Goal: Information Seeking & Learning: Learn about a topic

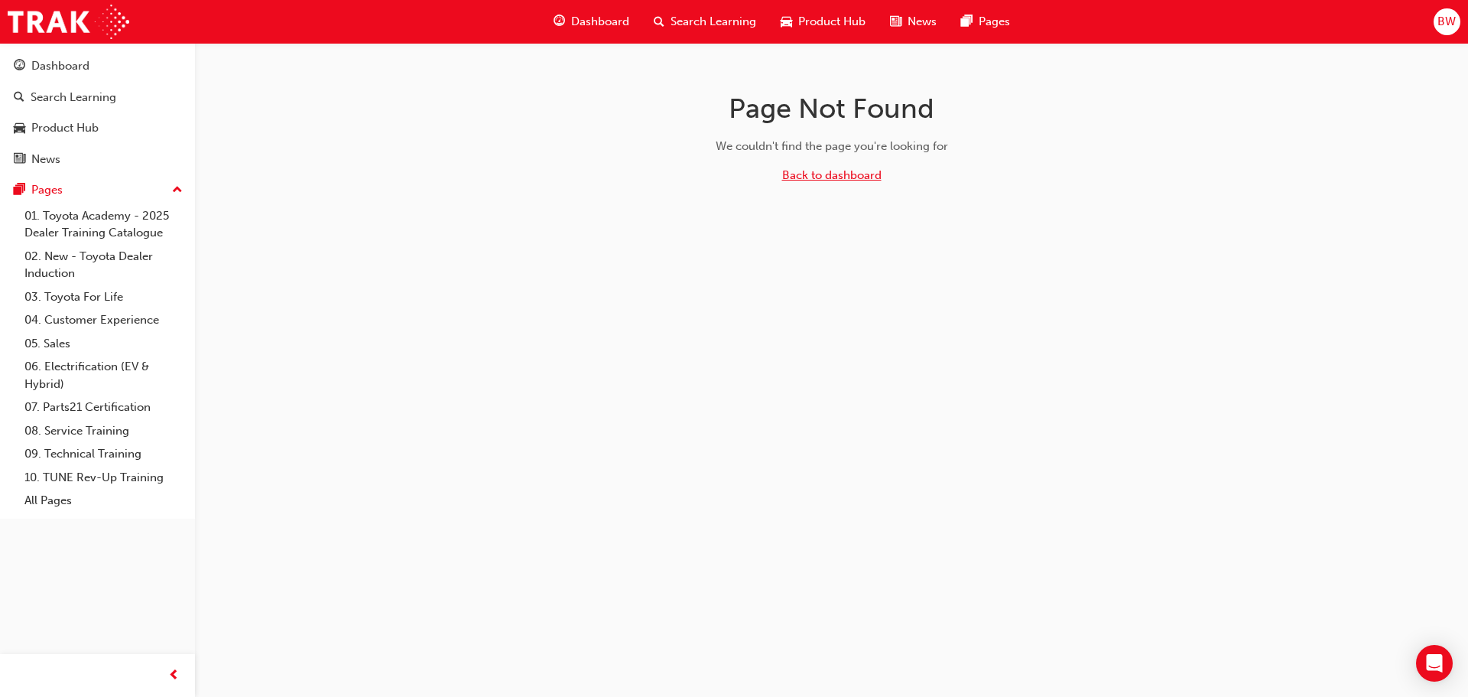
click at [830, 175] on link "Back to dashboard" at bounding box center [831, 175] width 99 height 14
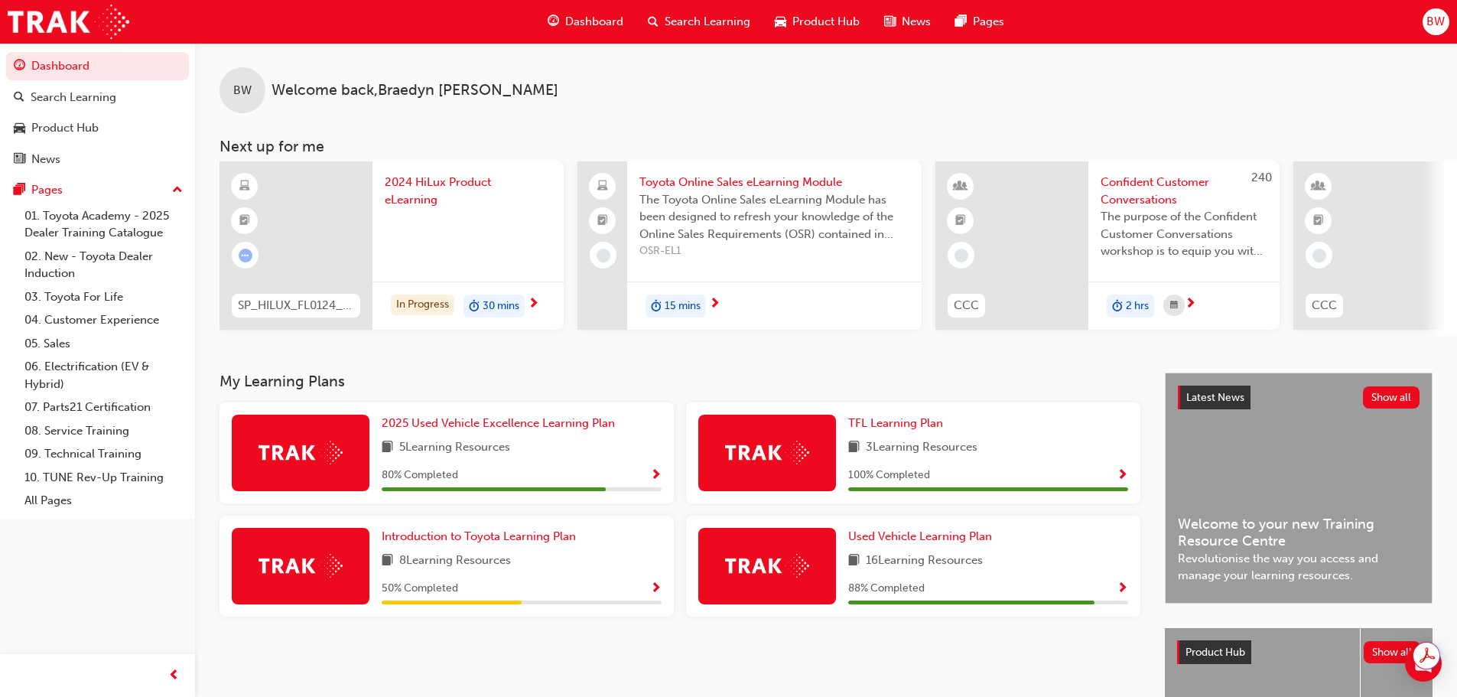
click at [420, 169] on div "2024 HiLux Product eLearning" at bounding box center [467, 221] width 191 height 120
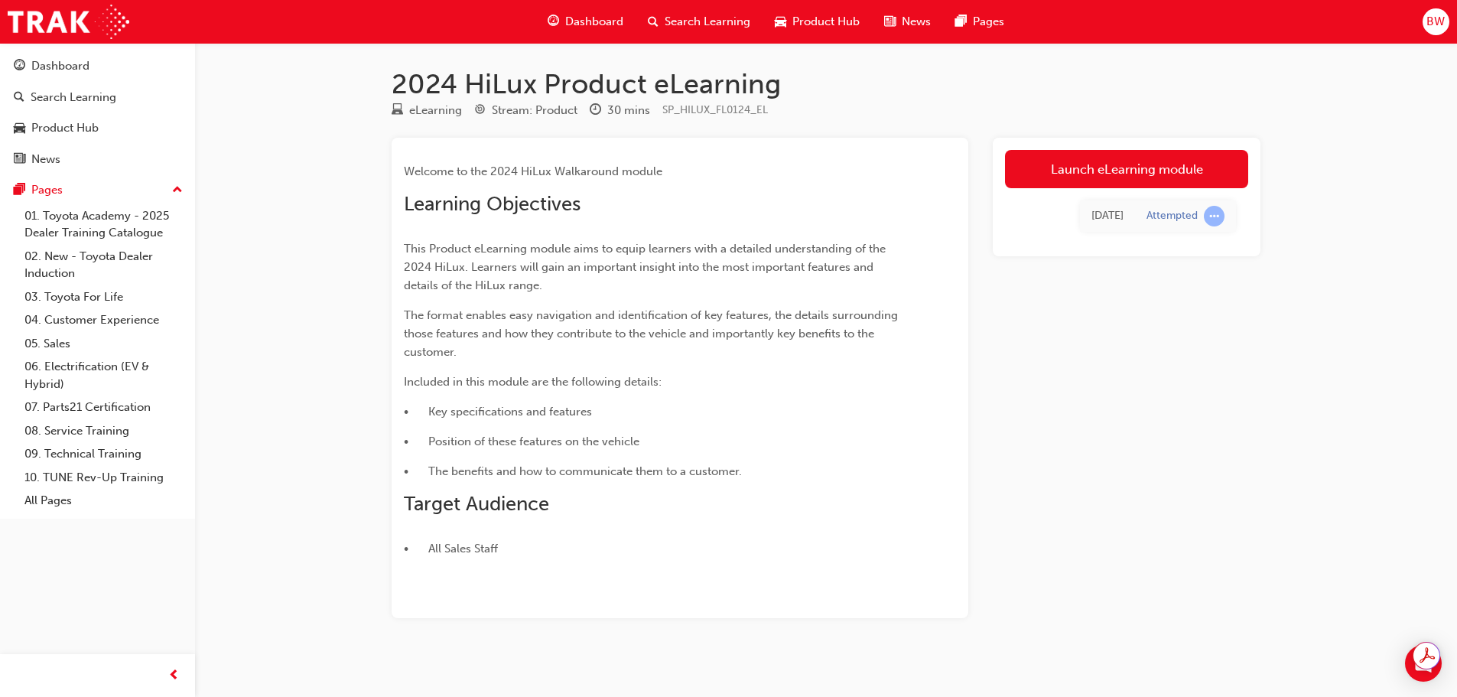
click at [1075, 176] on link "Launch eLearning module" at bounding box center [1126, 169] width 243 height 38
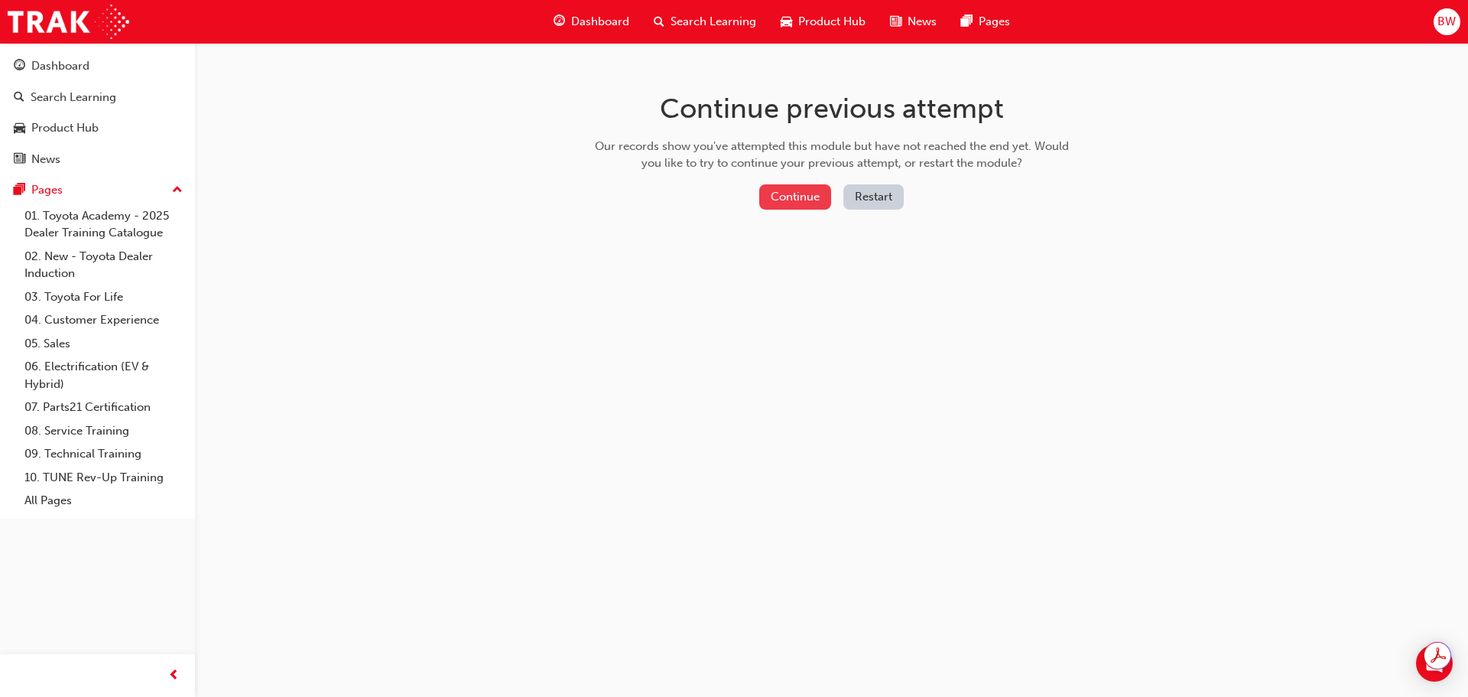
click at [815, 198] on button "Continue" at bounding box center [795, 196] width 72 height 25
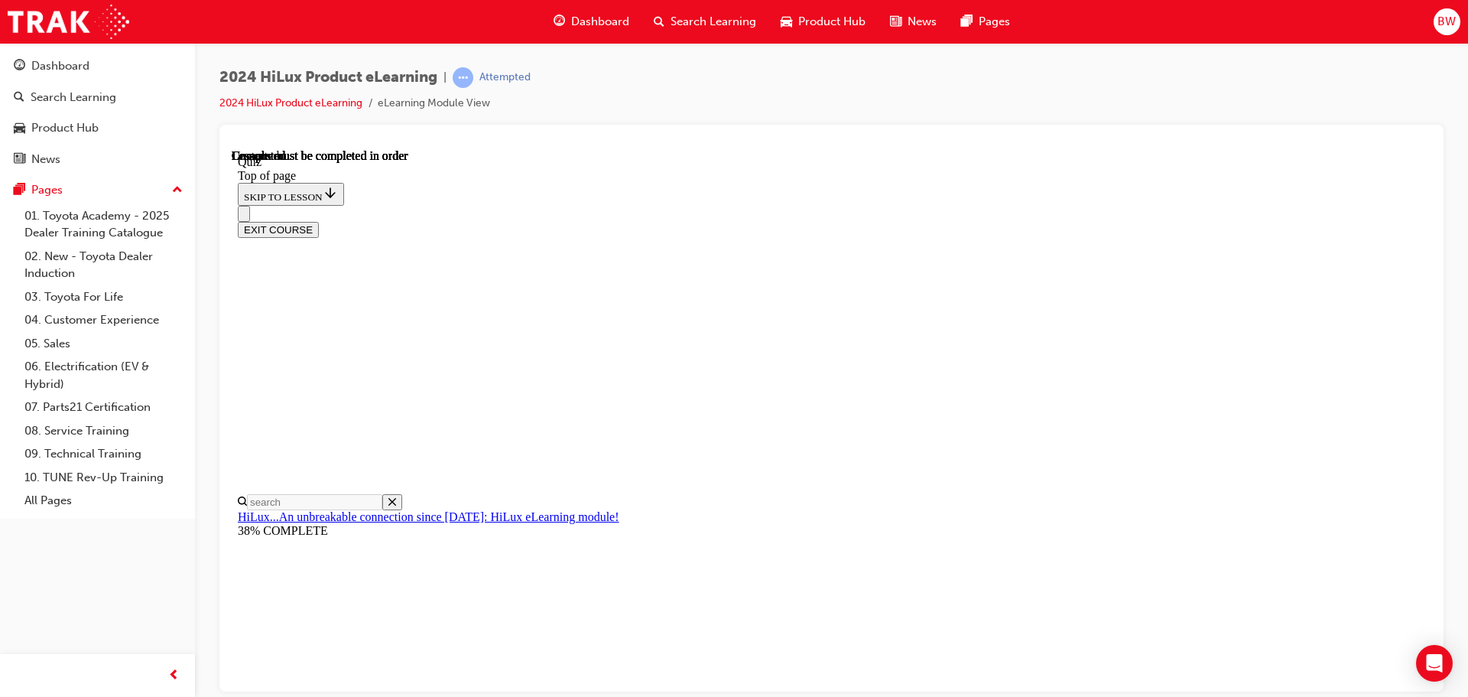
scroll to position [288, 0]
click at [319, 221] on button "EXIT COURSE" at bounding box center [278, 229] width 81 height 16
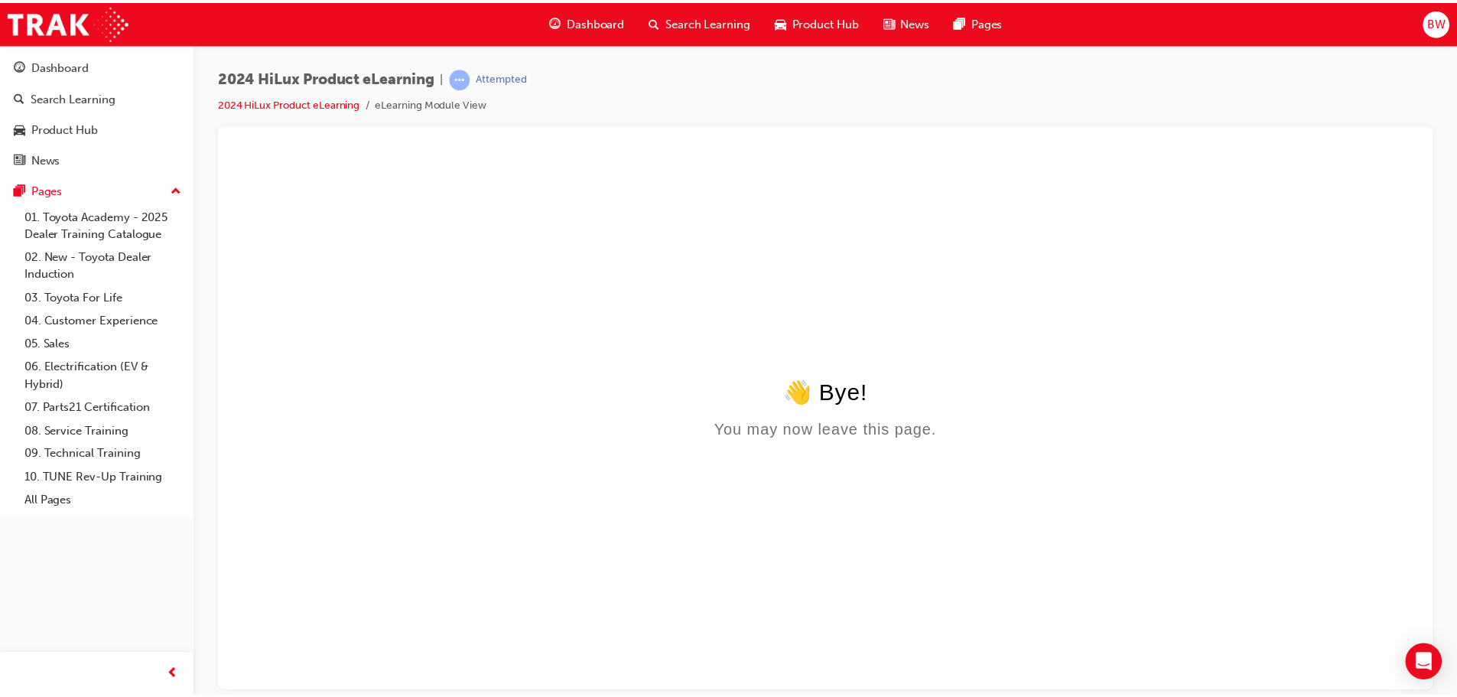
scroll to position [0, 0]
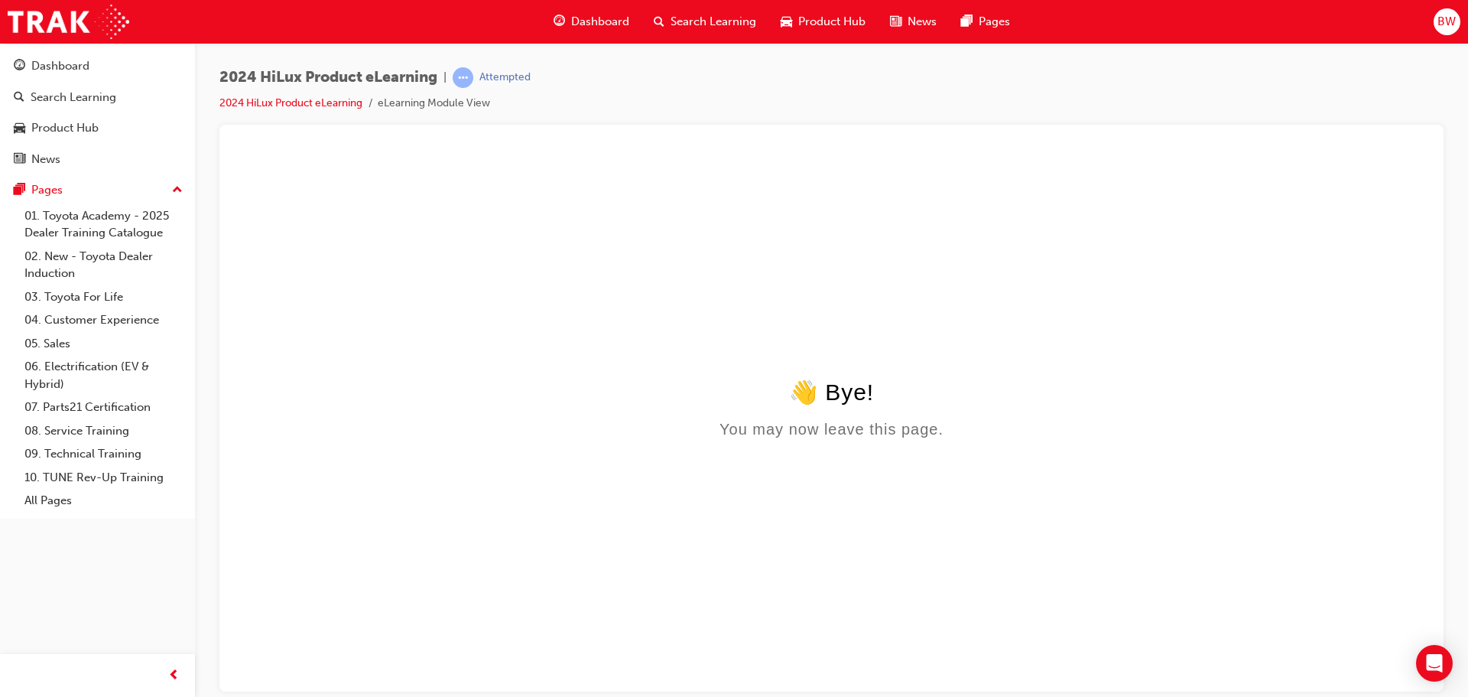
click at [625, 21] on span "Dashboard" at bounding box center [600, 22] width 58 height 18
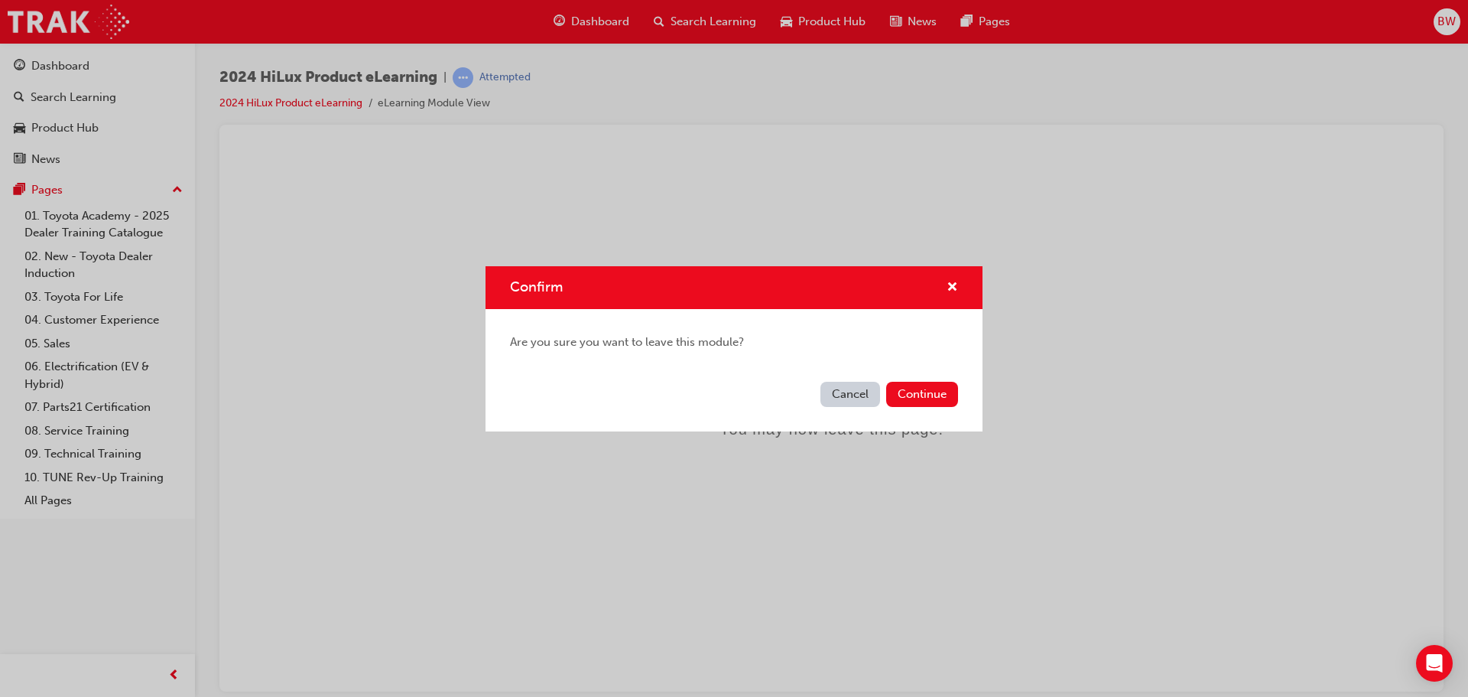
click at [844, 394] on button "Cancel" at bounding box center [850, 394] width 60 height 25
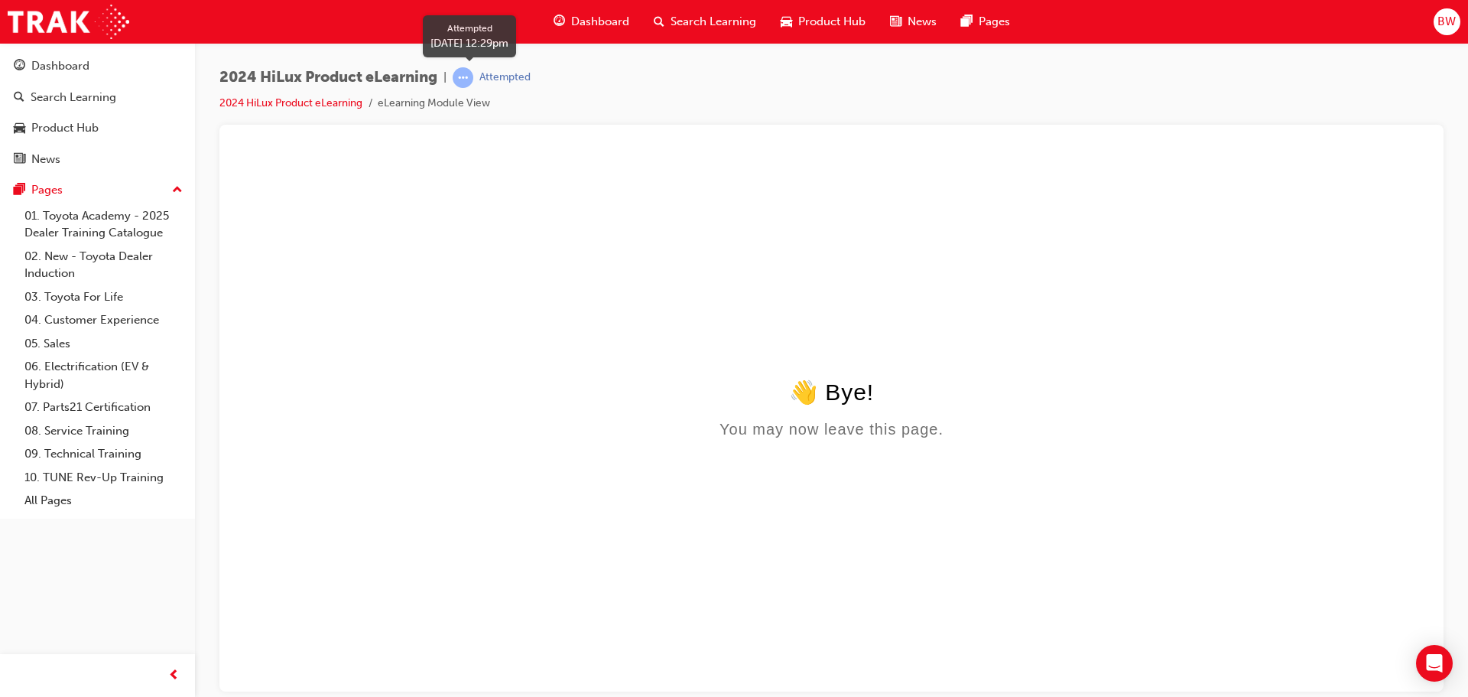
click at [501, 80] on div "Attempted" at bounding box center [504, 77] width 51 height 15
click at [265, 107] on link "2024 HiLux Product eLearning" at bounding box center [290, 102] width 143 height 13
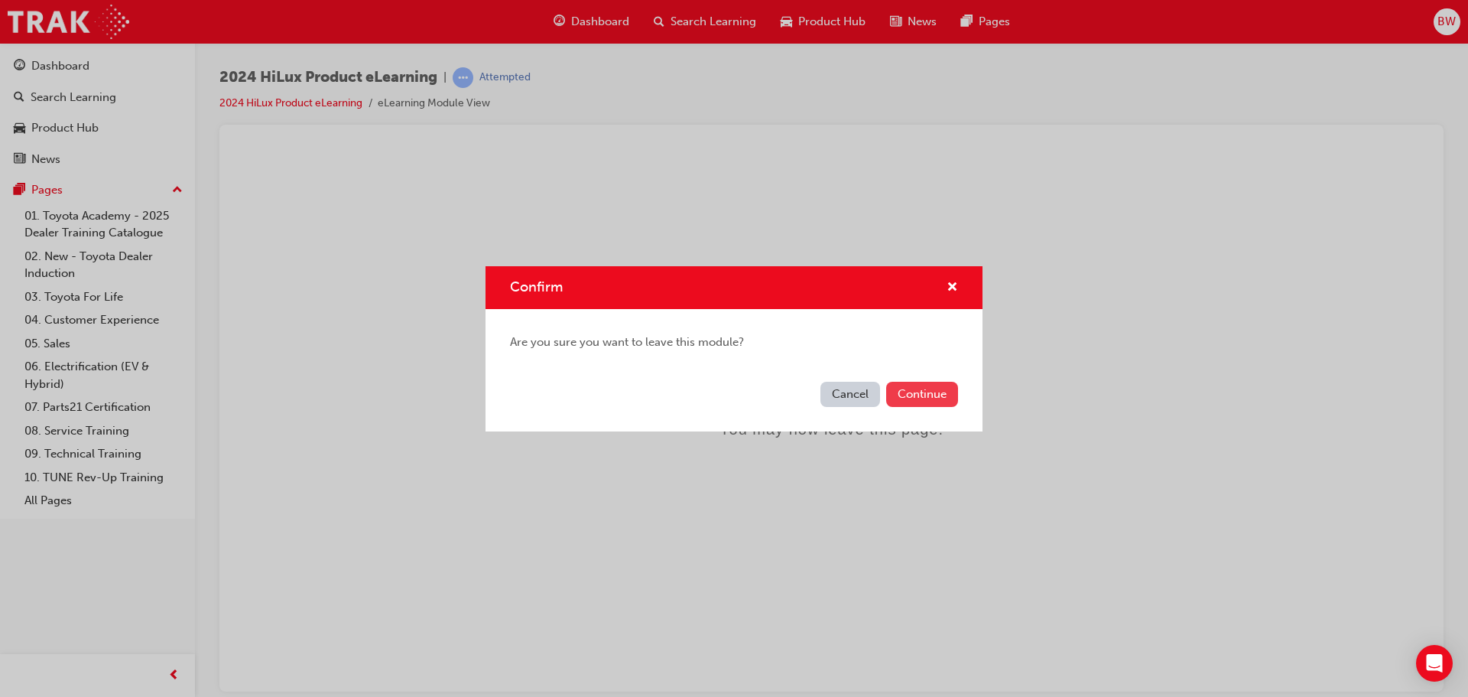
click at [911, 388] on button "Continue" at bounding box center [922, 394] width 72 height 25
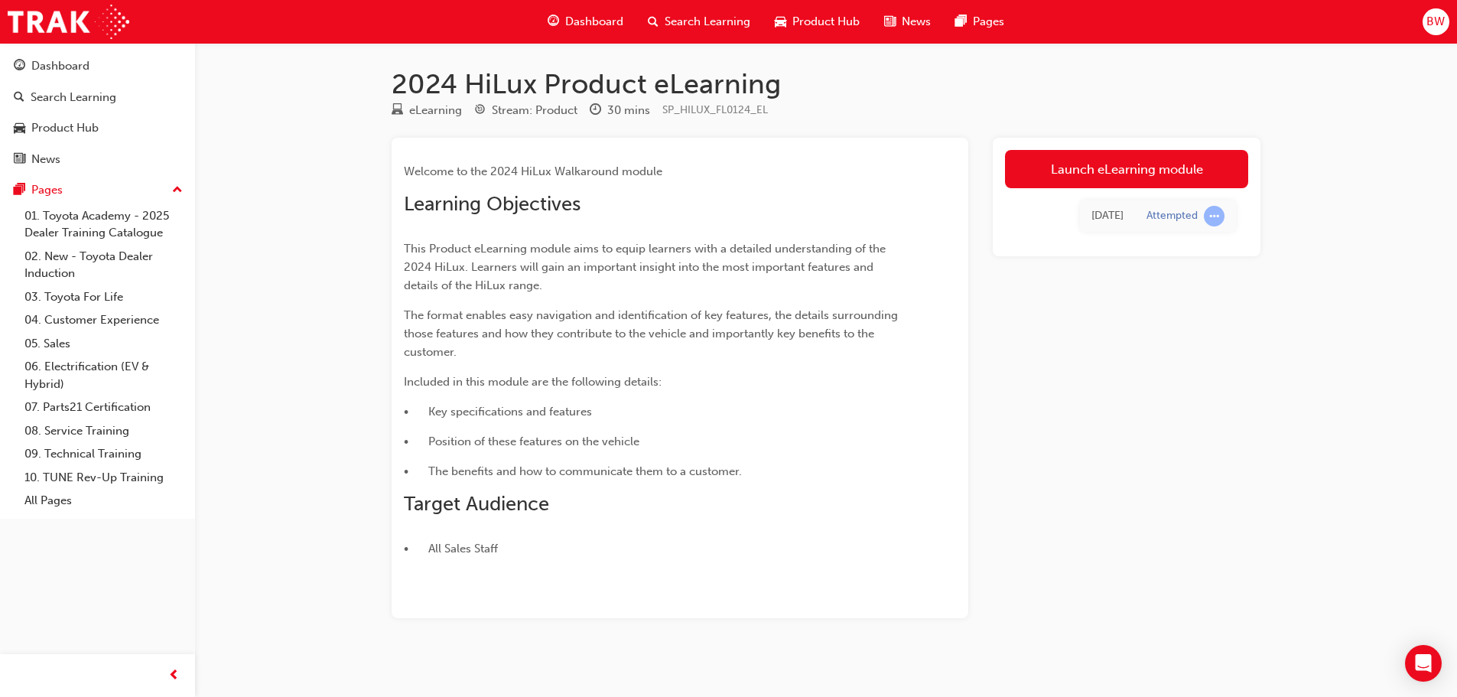
click at [1119, 332] on div "Launch eLearning module [DATE] Attempted" at bounding box center [1127, 378] width 268 height 480
click at [672, 28] on span "Search Learning" at bounding box center [707, 22] width 86 height 18
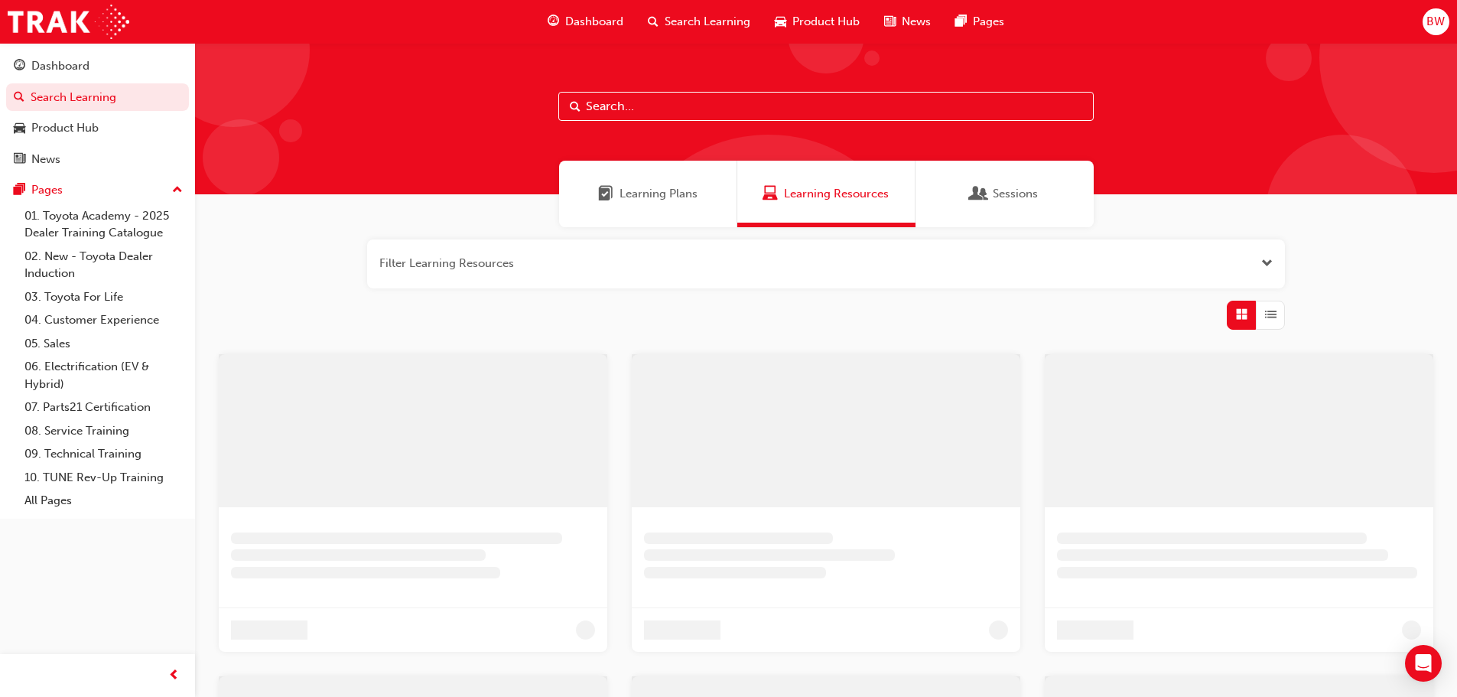
click at [583, 15] on span "Dashboard" at bounding box center [594, 22] width 58 height 18
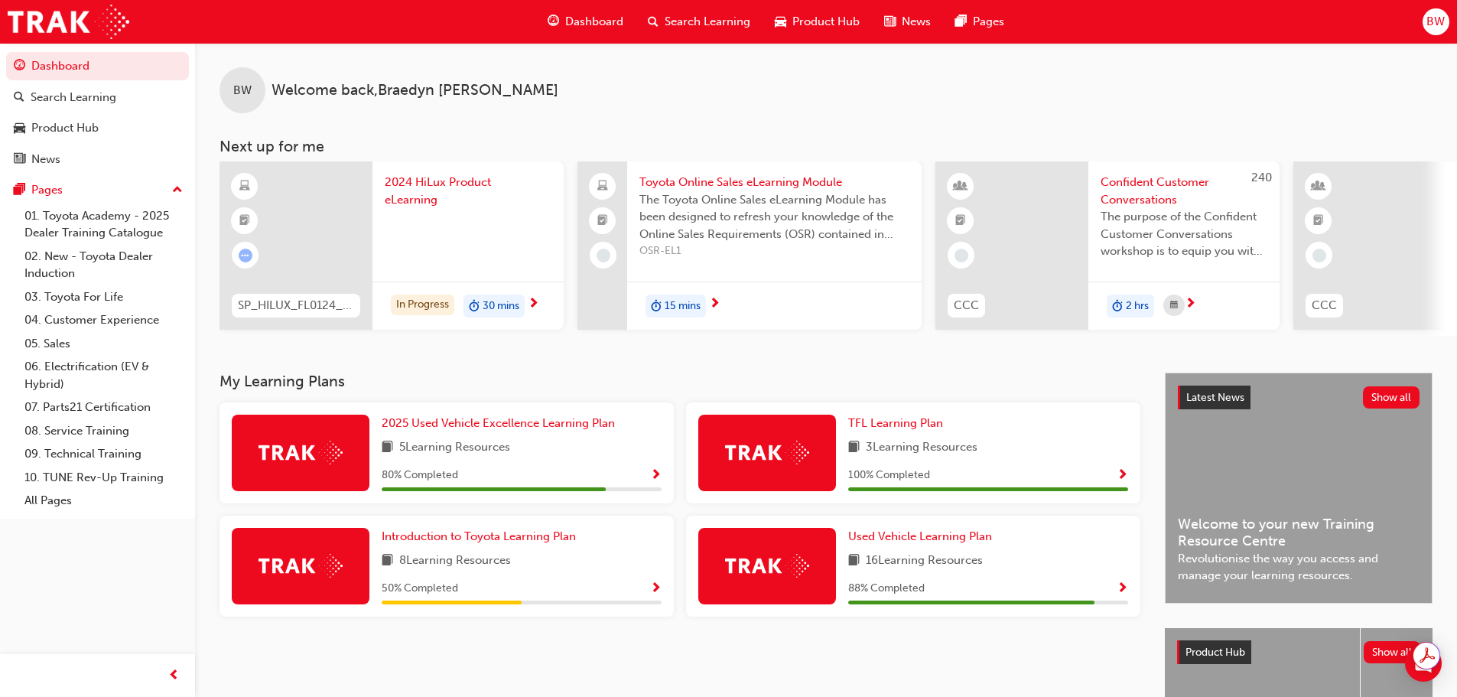
click at [421, 196] on span "2024 HiLux Product eLearning" at bounding box center [468, 191] width 167 height 34
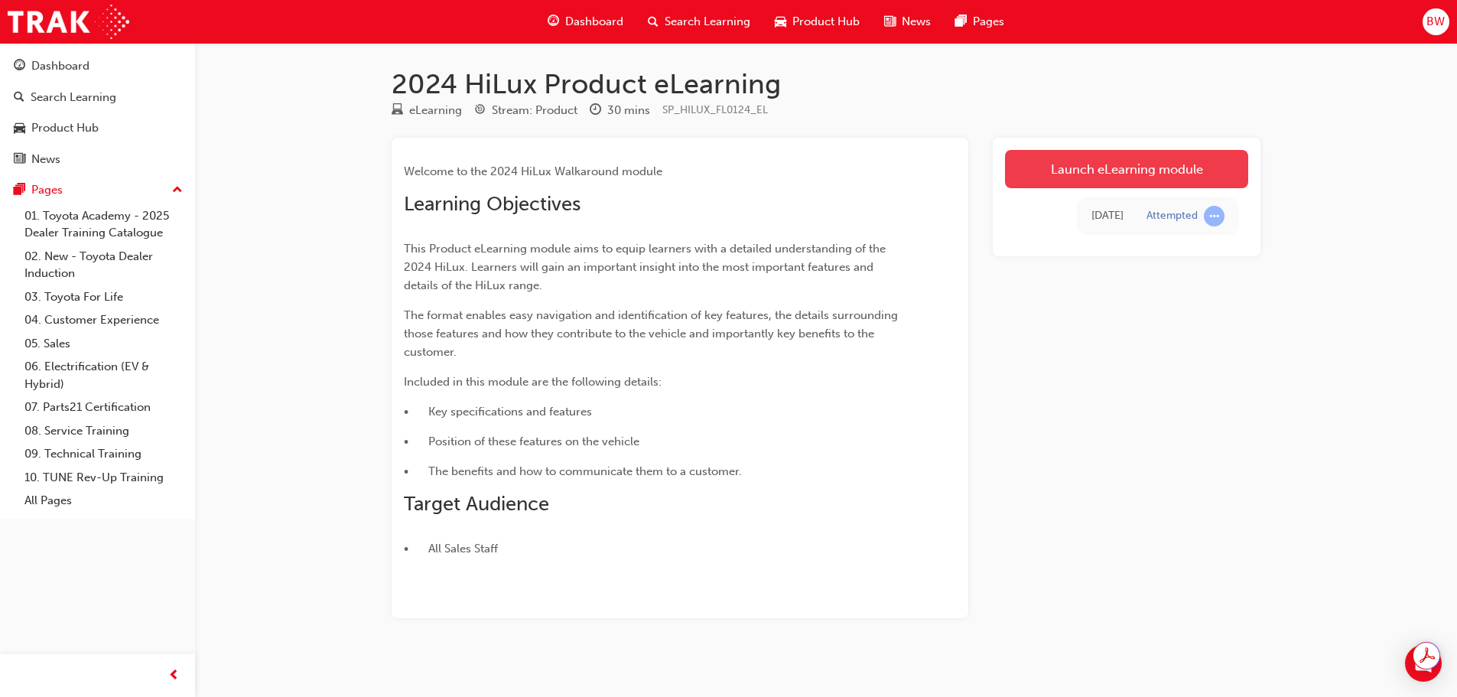
click at [1230, 163] on link "Launch eLearning module" at bounding box center [1126, 169] width 243 height 38
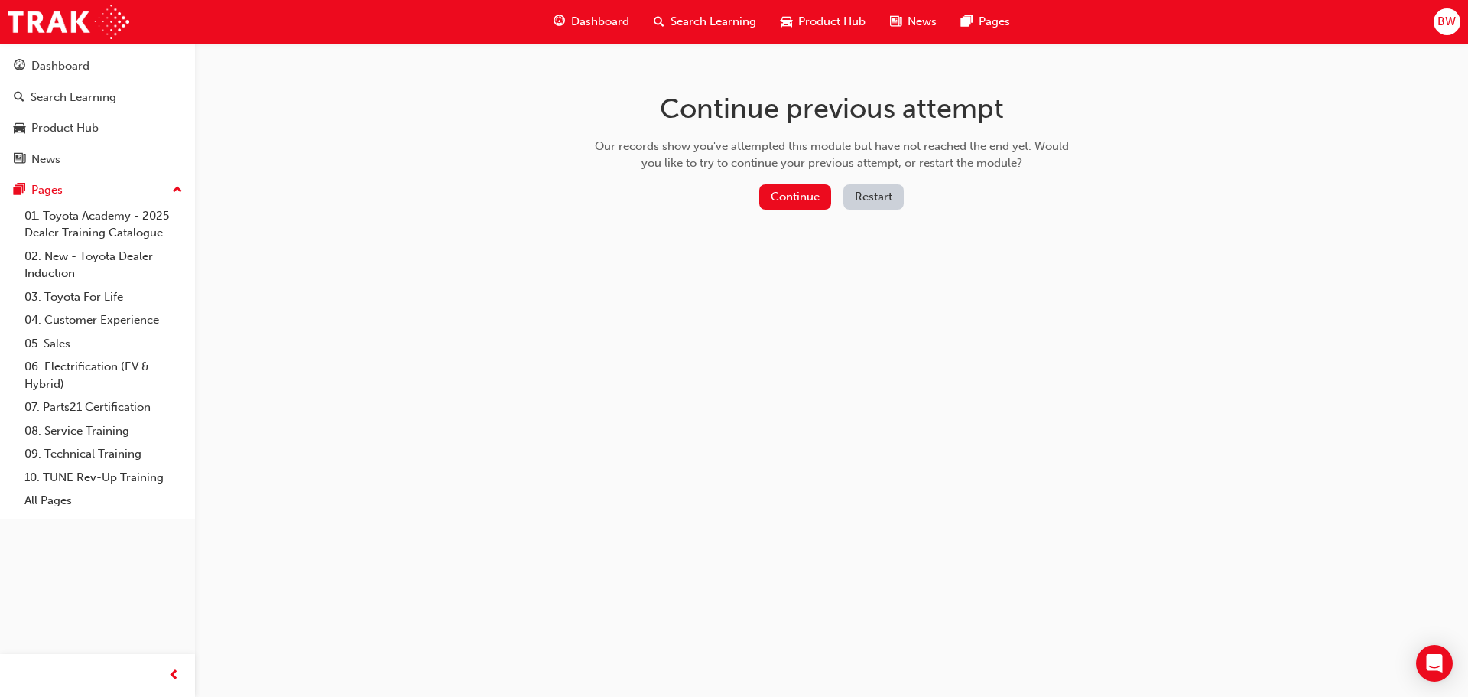
click at [540, 233] on div "Continue previous attempt Our records show you've attempted this module but hav…" at bounding box center [734, 348] width 1468 height 697
click at [682, 27] on span "Search Learning" at bounding box center [714, 22] width 86 height 18
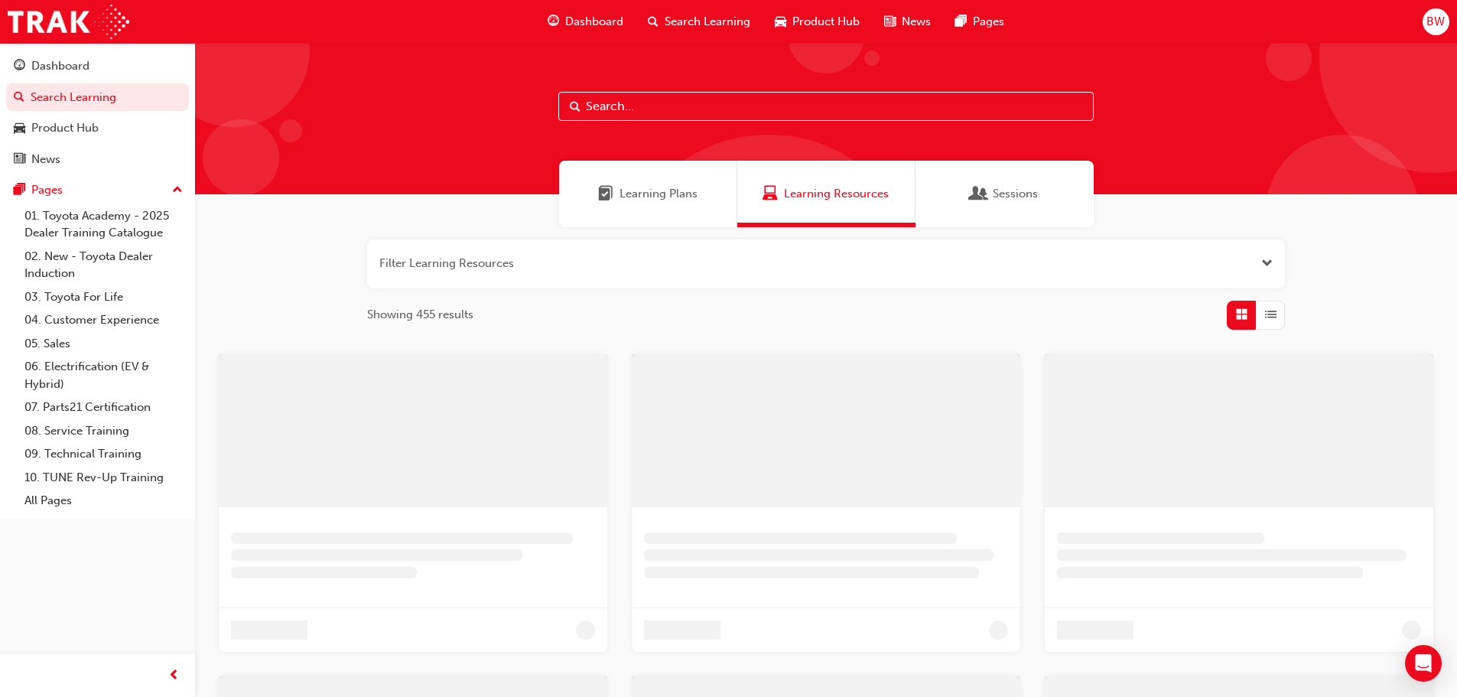
click at [577, 24] on span "Dashboard" at bounding box center [594, 22] width 58 height 18
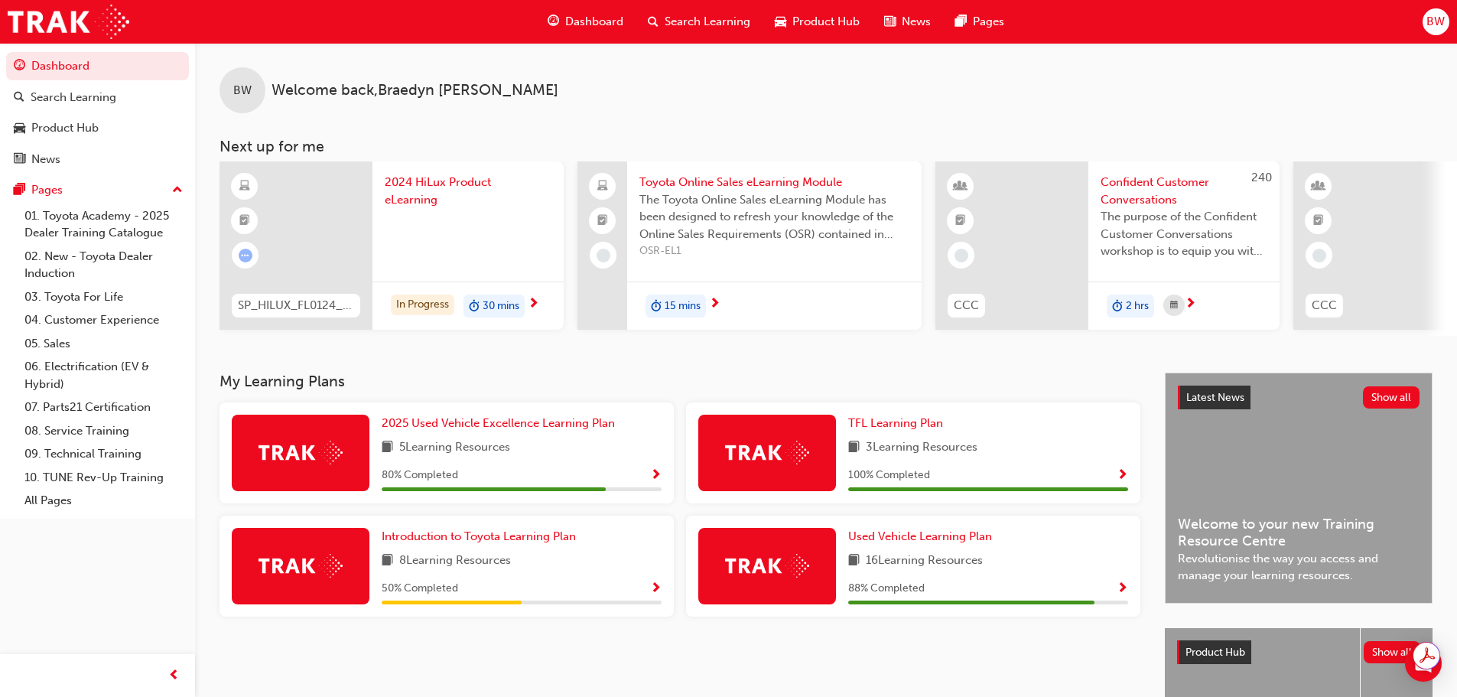
click at [439, 190] on span "2024 HiLux Product eLearning" at bounding box center [468, 191] width 167 height 34
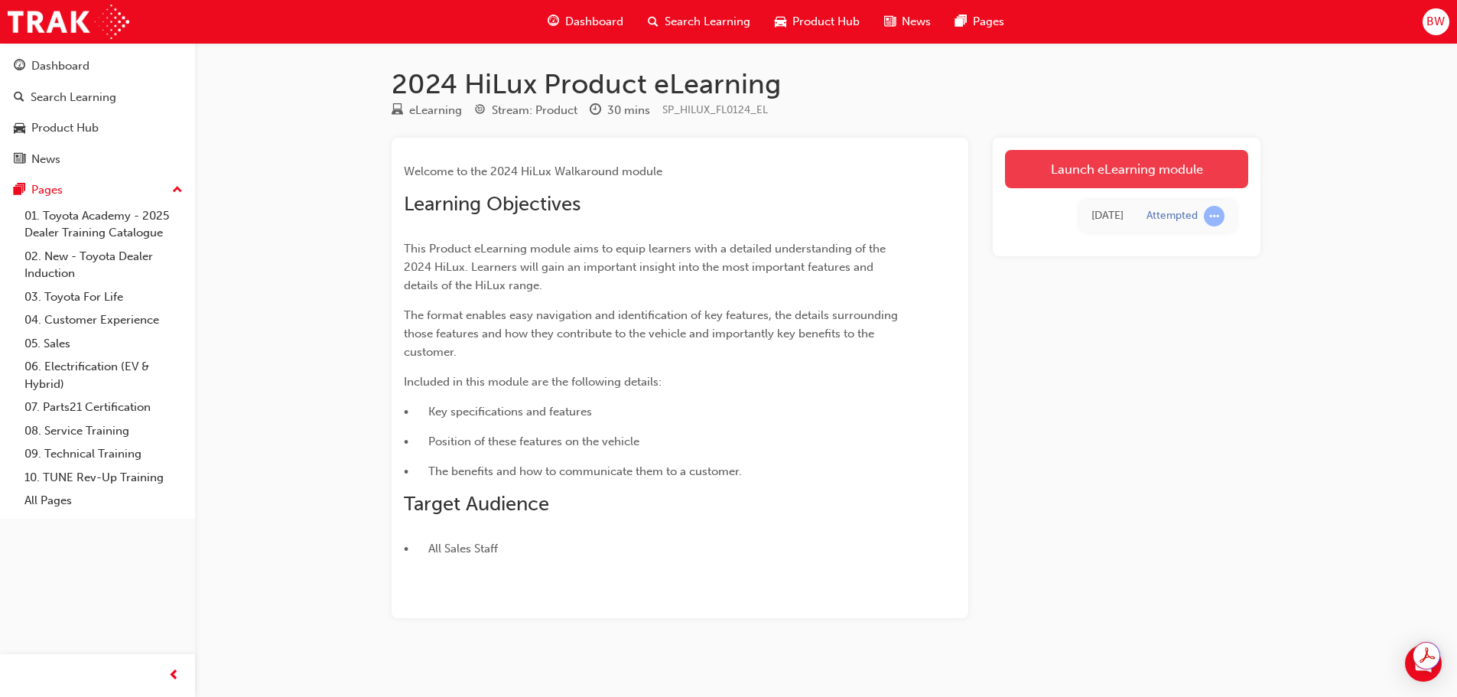
click at [1203, 174] on link "Launch eLearning module" at bounding box center [1126, 169] width 243 height 38
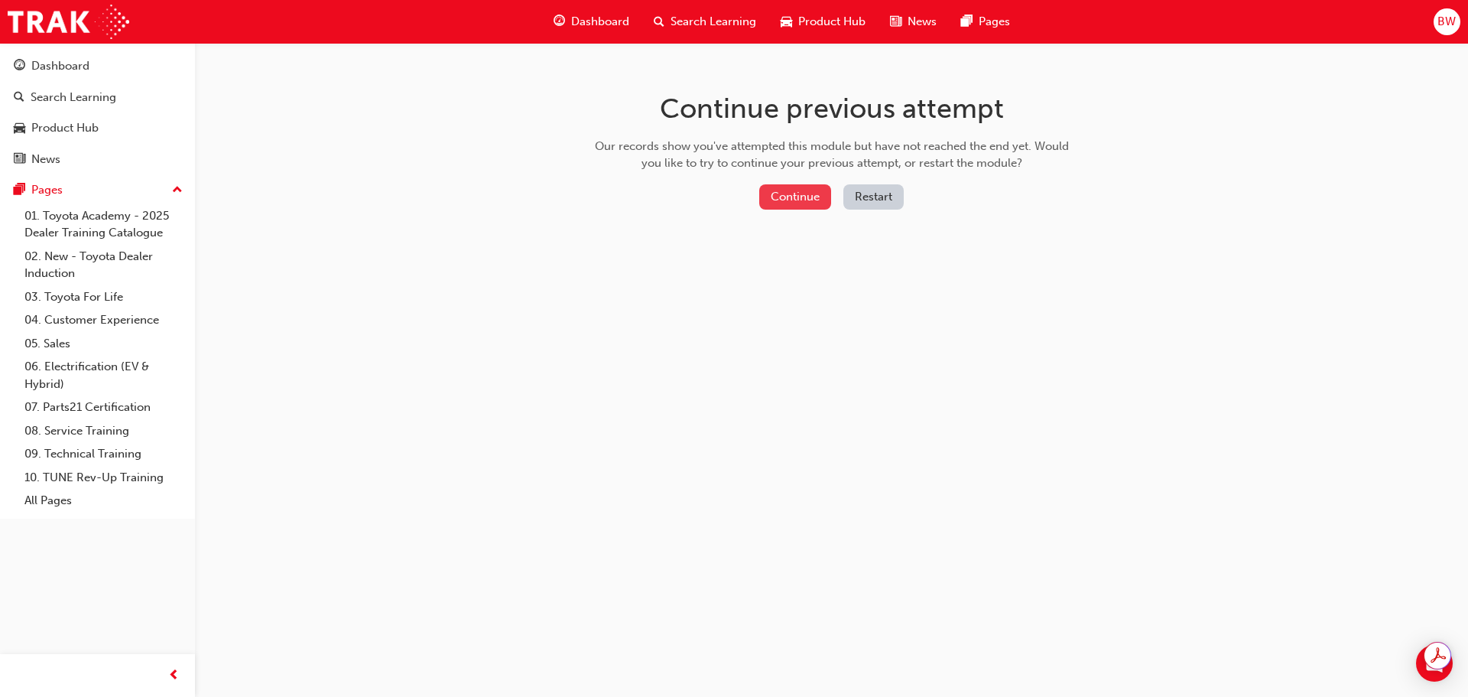
click at [788, 190] on button "Continue" at bounding box center [795, 196] width 72 height 25
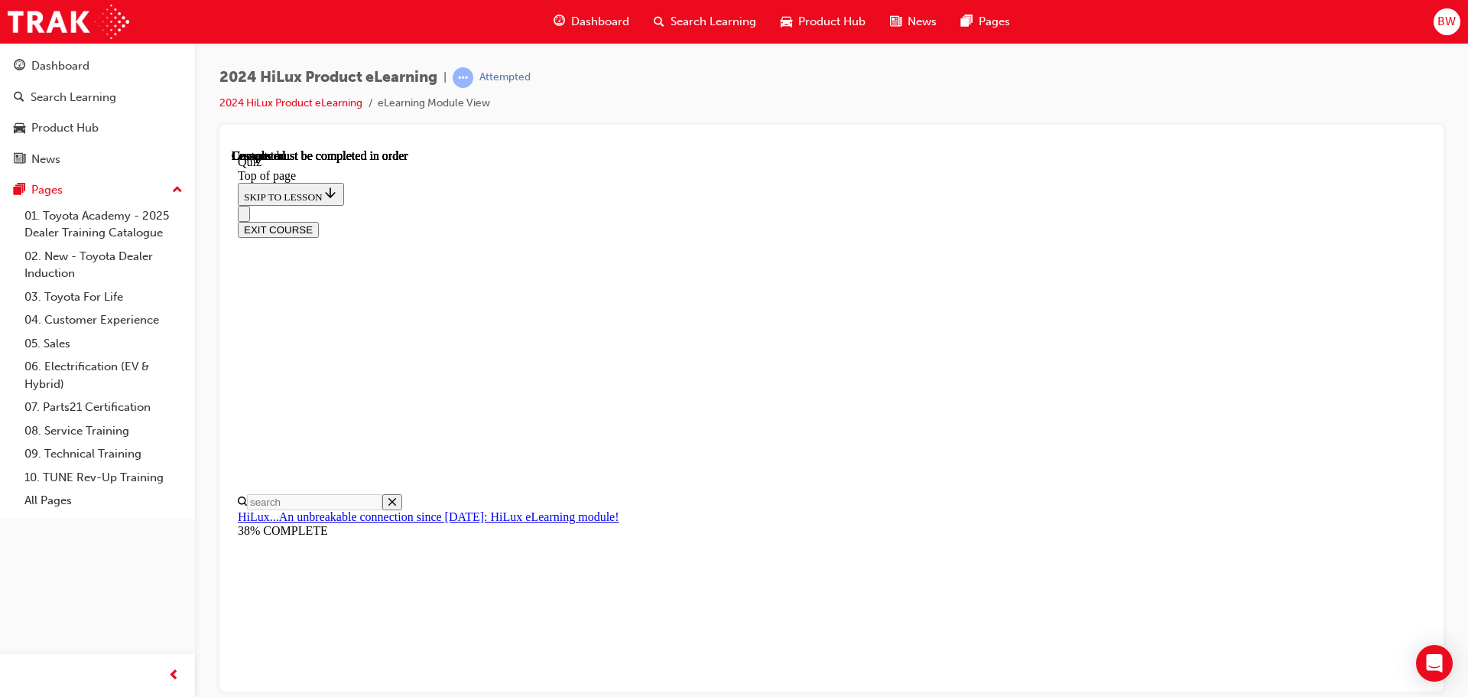
scroll to position [288, 0]
click at [319, 221] on button "EXIT COURSE" at bounding box center [278, 229] width 81 height 16
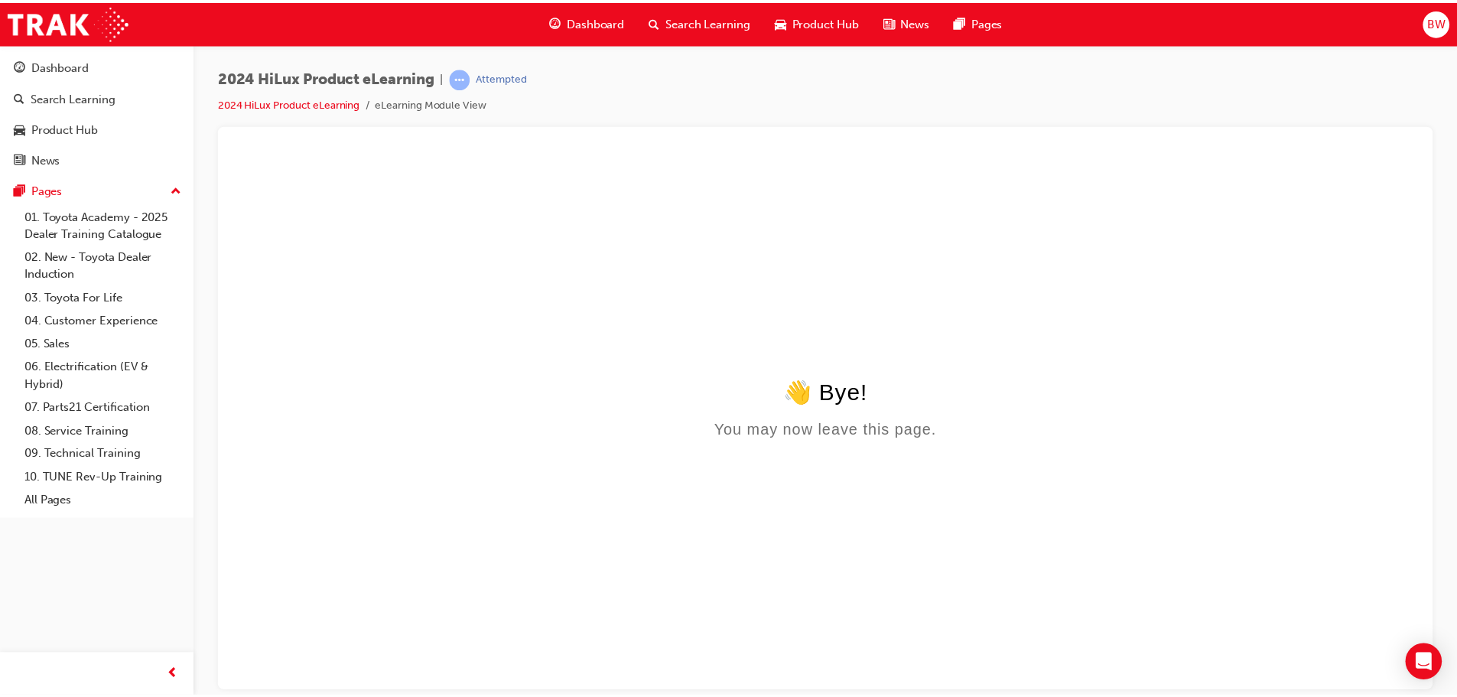
scroll to position [0, 0]
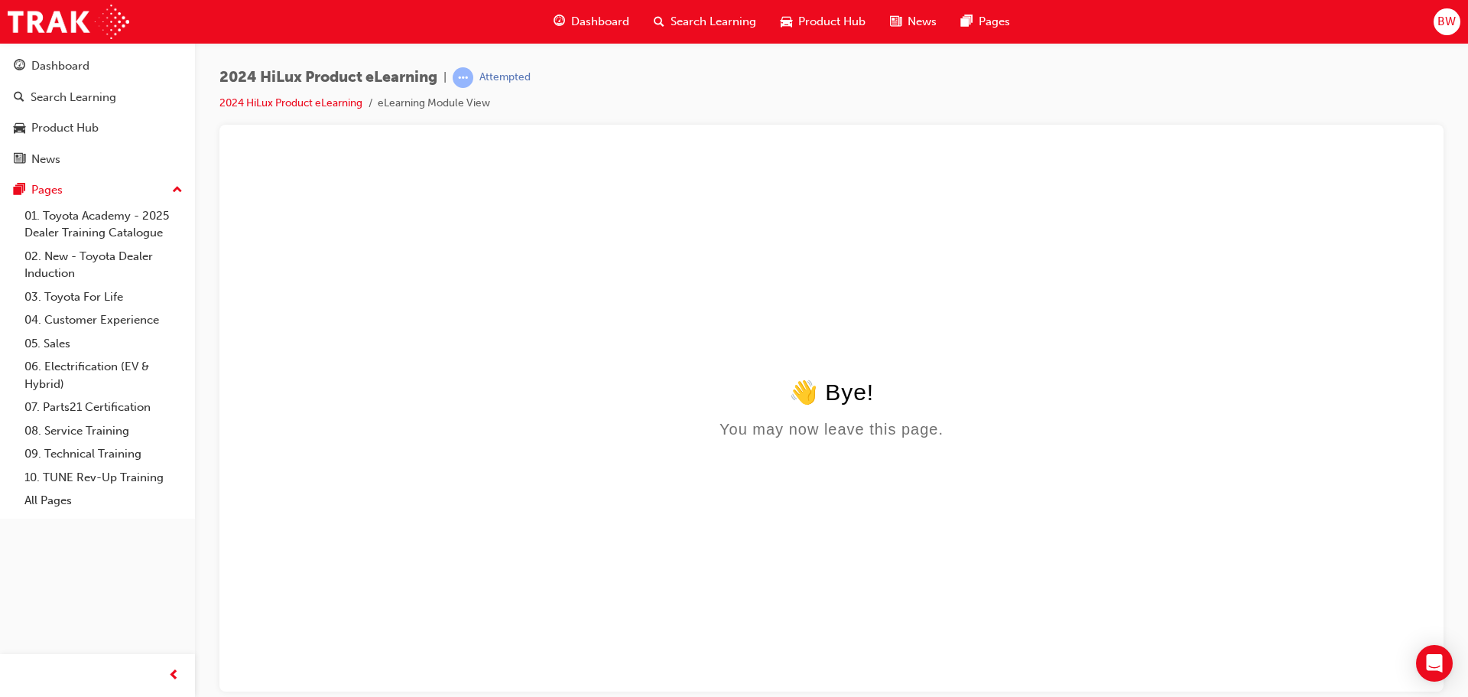
click at [645, 279] on html "👋 Bye! You may now leave this page." at bounding box center [832, 295] width 1200 height 295
click at [713, 24] on span "Search Learning" at bounding box center [714, 22] width 86 height 18
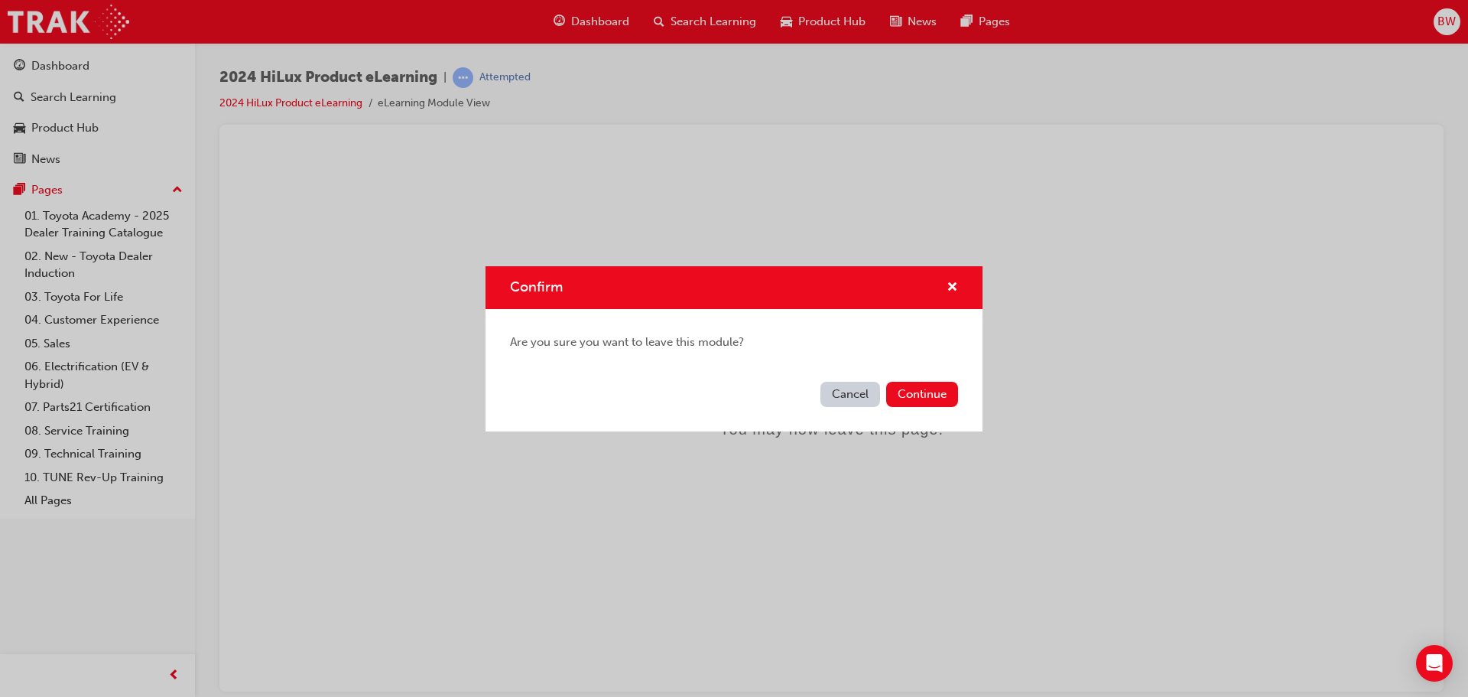
drag, startPoint x: 944, startPoint y: 292, endPoint x: 945, endPoint y: 281, distance: 11.5
click at [946, 286] on div "Confirm" at bounding box center [946, 287] width 24 height 19
drag, startPoint x: 952, startPoint y: 290, endPoint x: 541, endPoint y: 2, distance: 501.3
click at [952, 290] on span "cross-icon" at bounding box center [952, 288] width 11 height 14
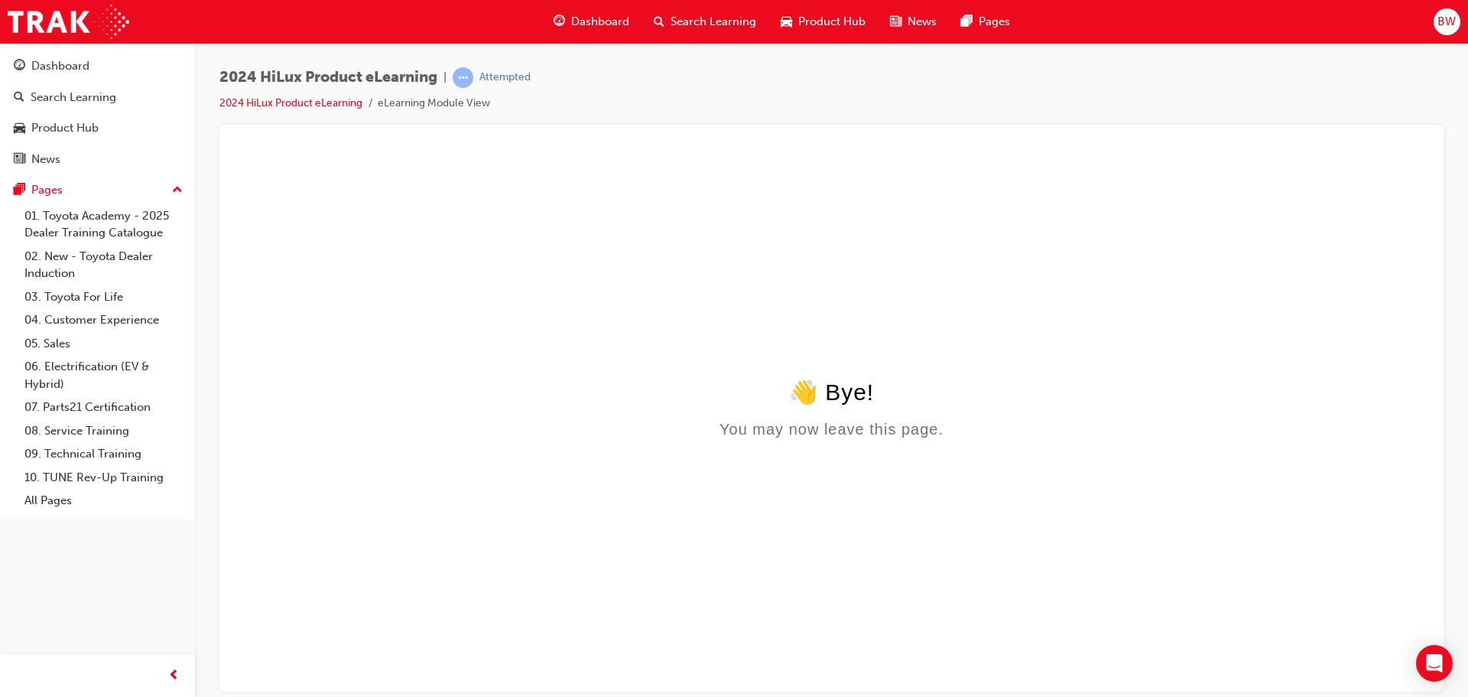
click at [702, 22] on span "Search Learning" at bounding box center [714, 22] width 86 height 18
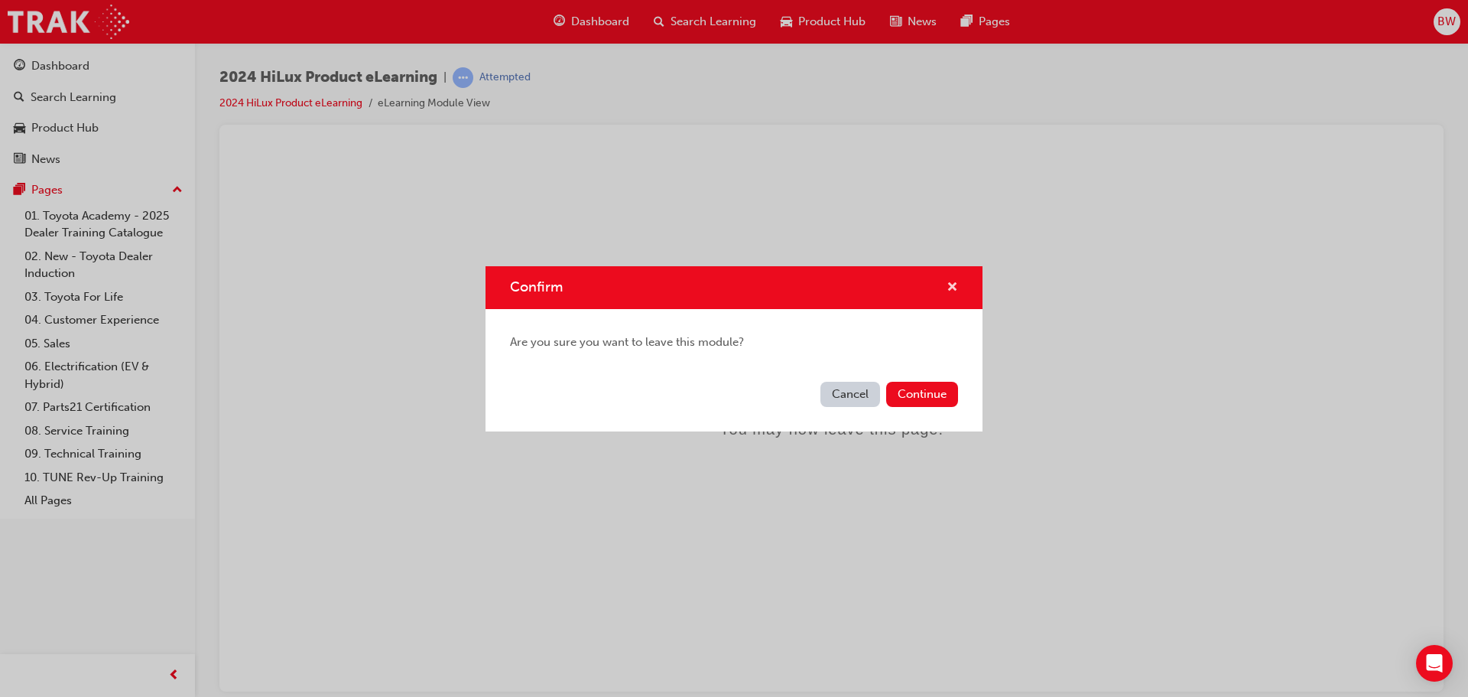
drag, startPoint x: 947, startPoint y: 283, endPoint x: 716, endPoint y: 133, distance: 275.3
click at [947, 283] on span "cross-icon" at bounding box center [952, 288] width 11 height 14
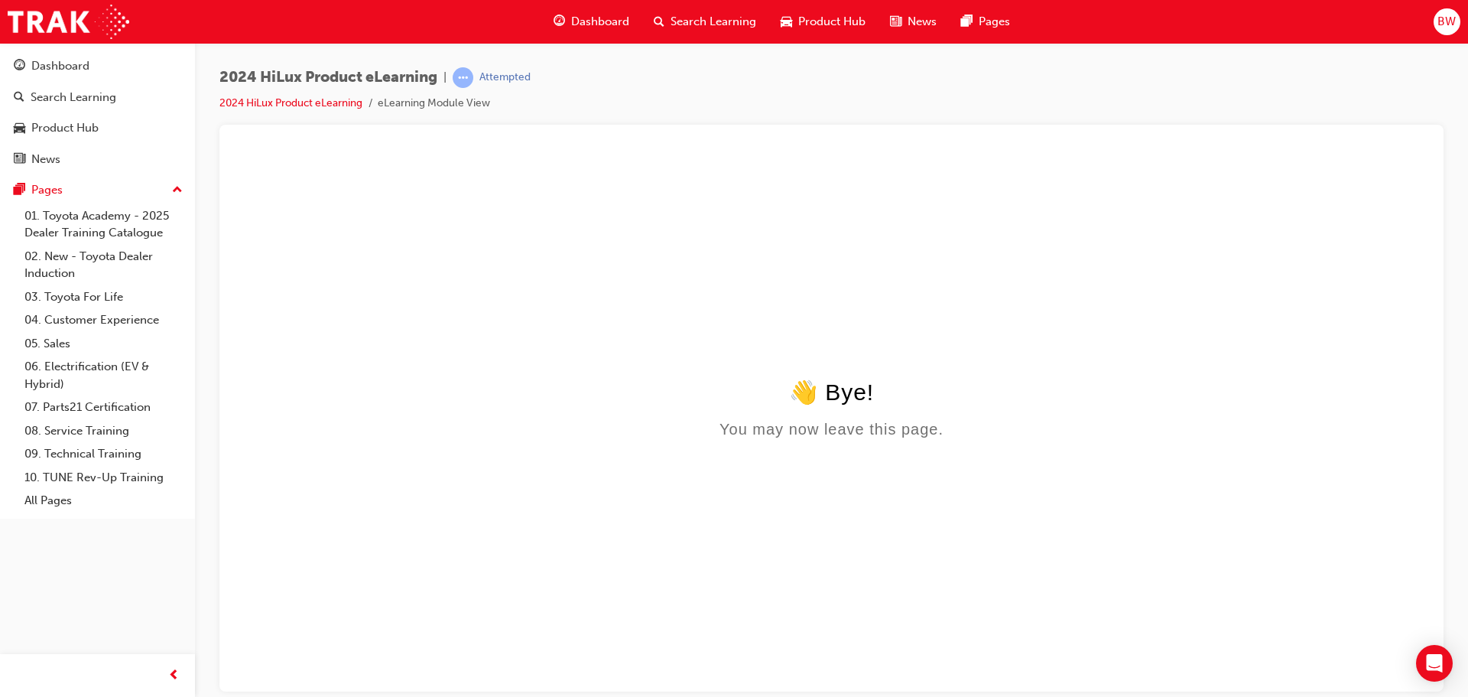
click at [599, 25] on span "Dashboard" at bounding box center [600, 22] width 58 height 18
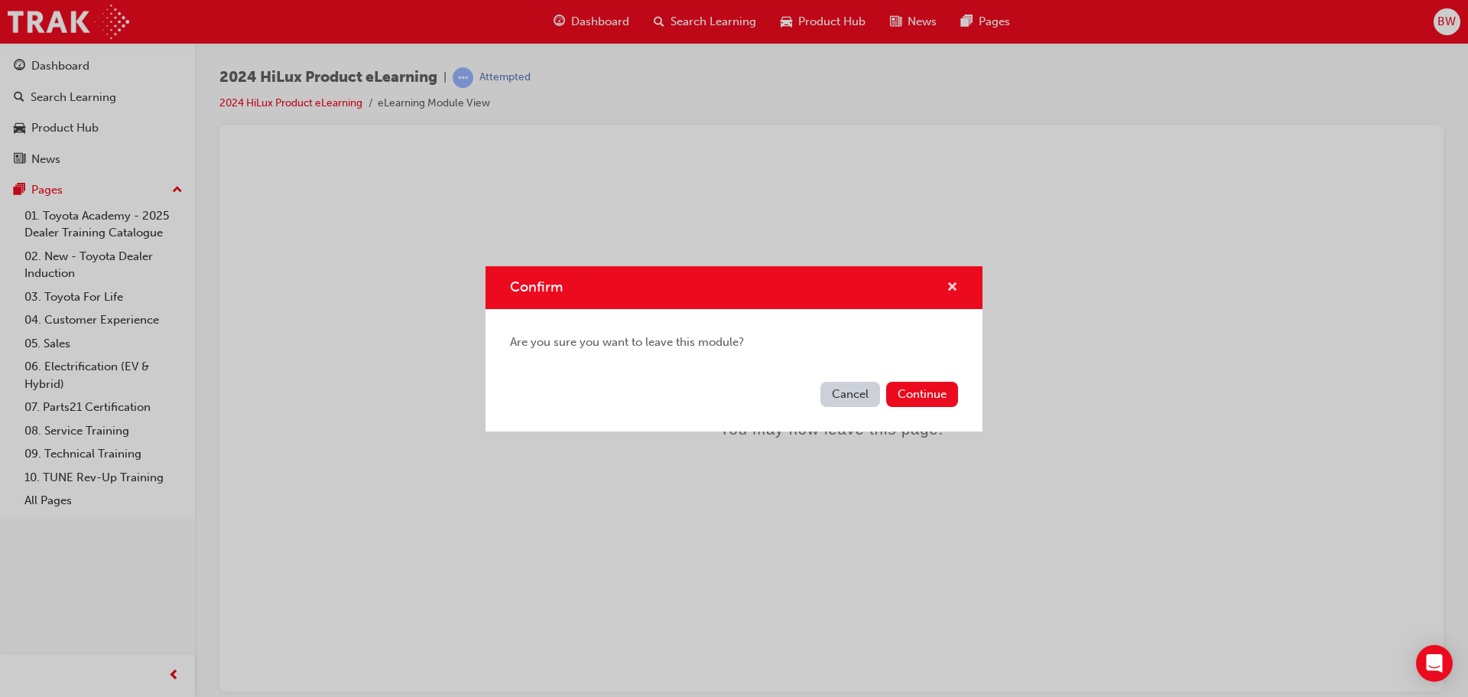
click at [955, 281] on span "cross-icon" at bounding box center [952, 288] width 11 height 14
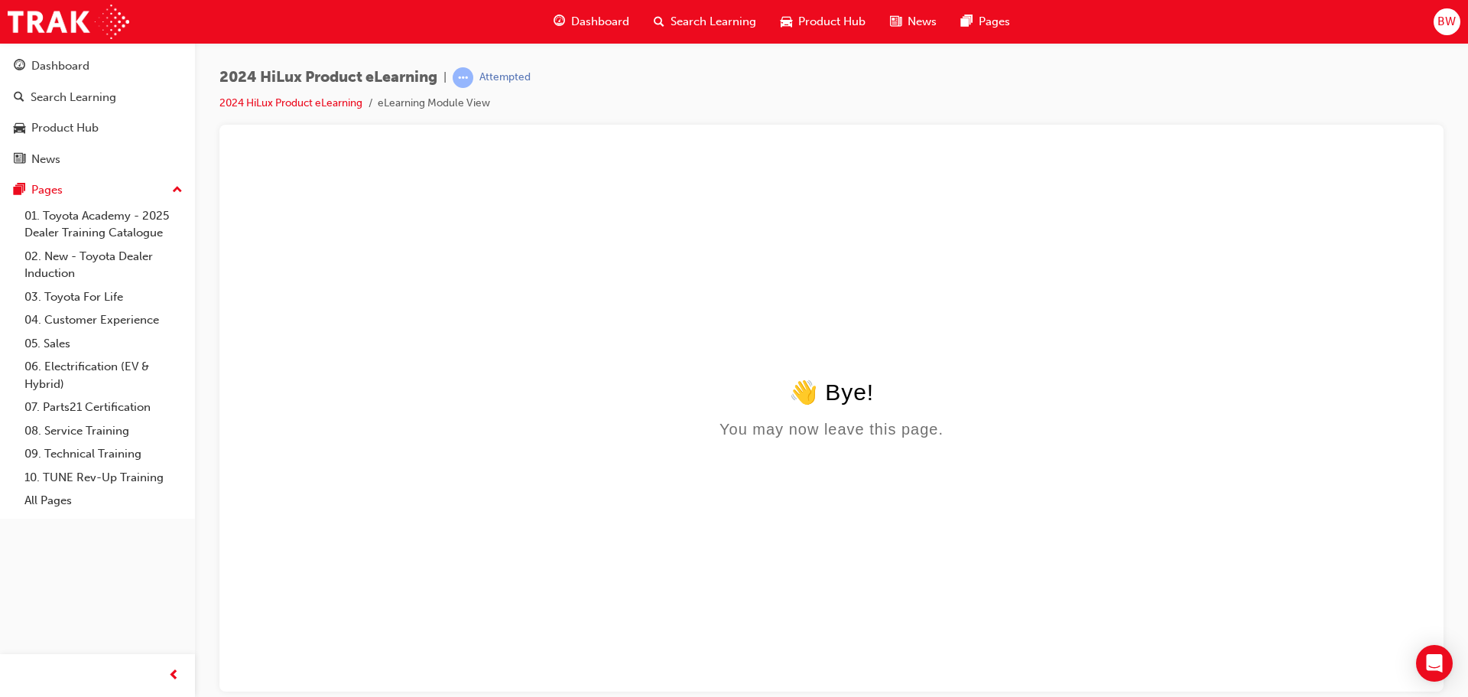
click at [609, 17] on span "Dashboard" at bounding box center [600, 22] width 58 height 18
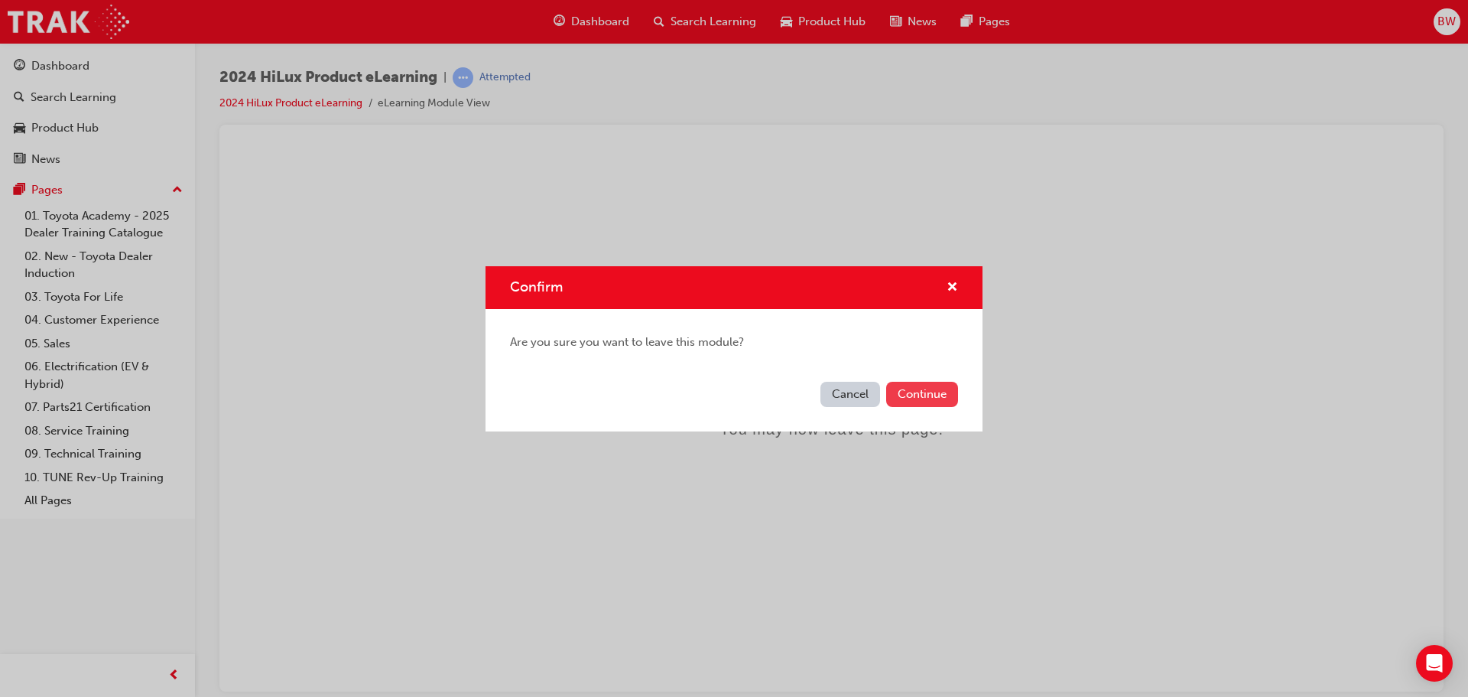
click at [929, 388] on button "Continue" at bounding box center [922, 394] width 72 height 25
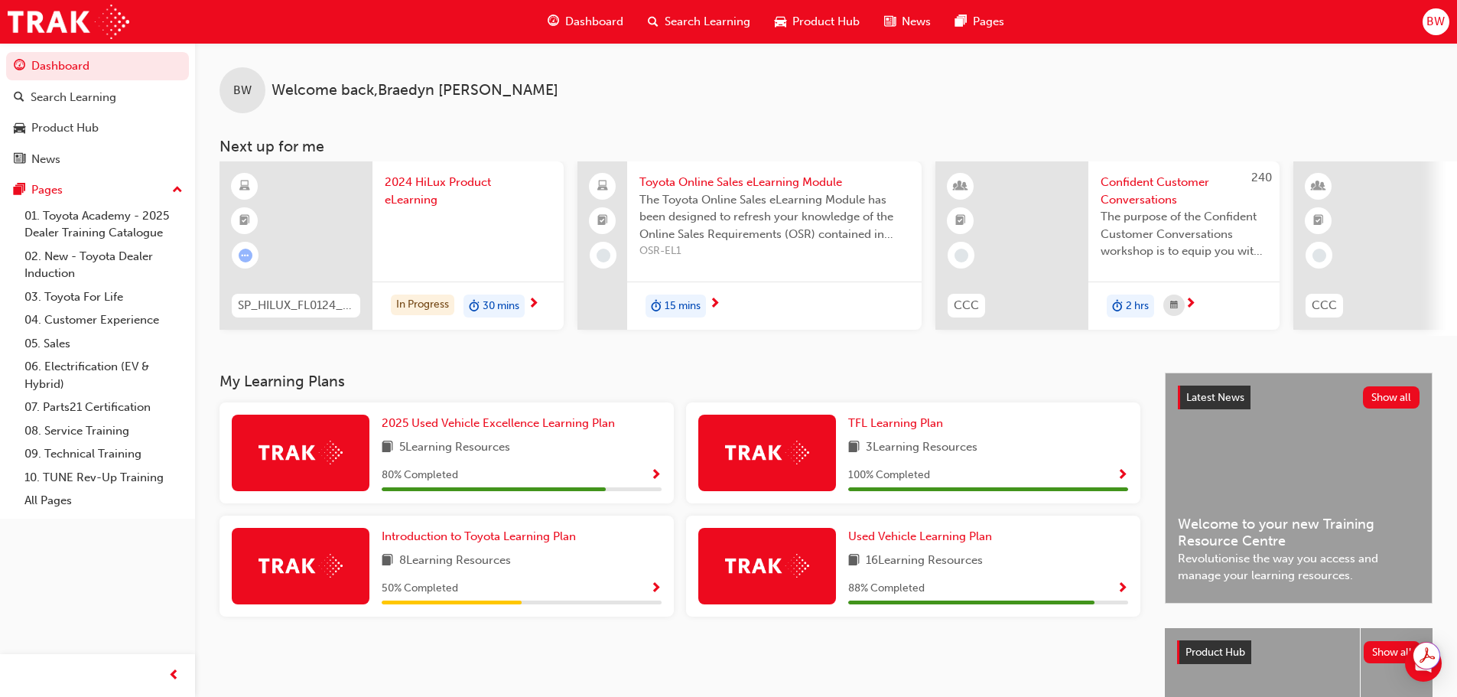
click at [423, 255] on div at bounding box center [468, 238] width 167 height 61
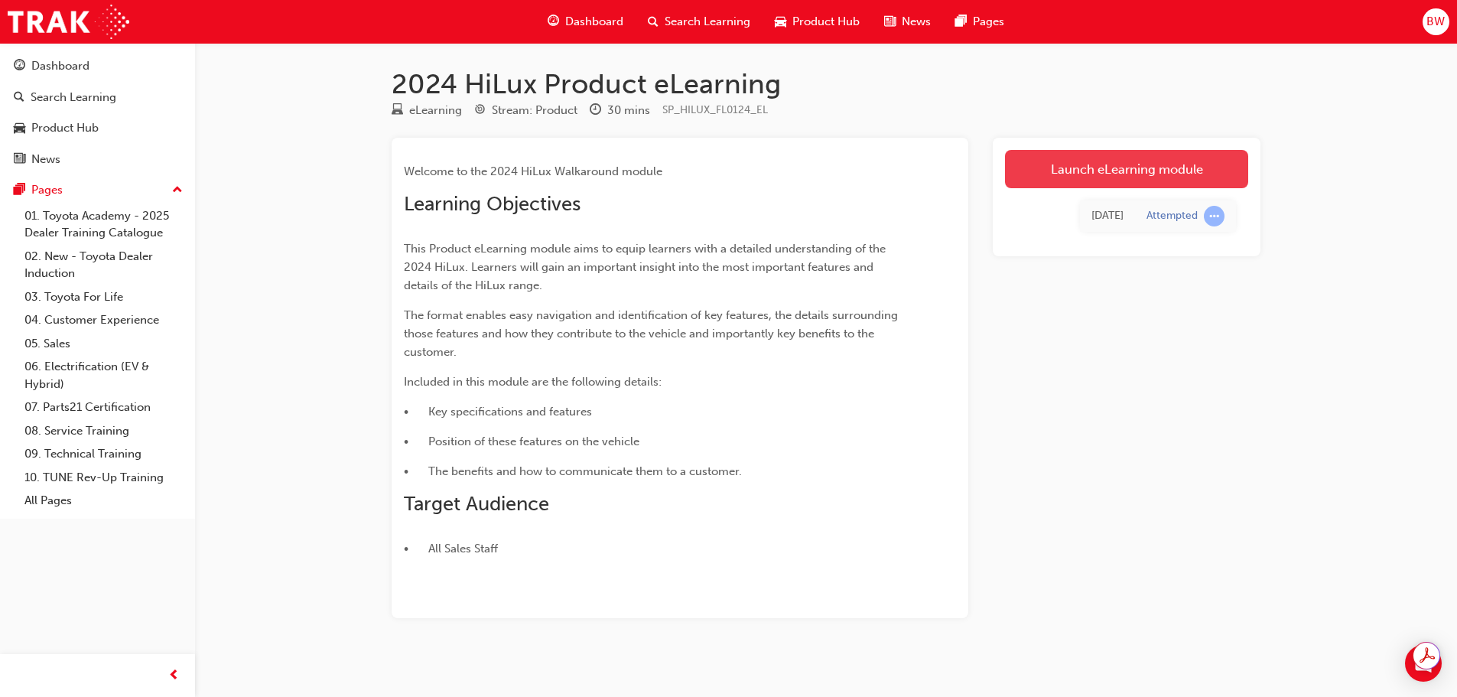
click at [1032, 170] on link "Launch eLearning module" at bounding box center [1126, 169] width 243 height 38
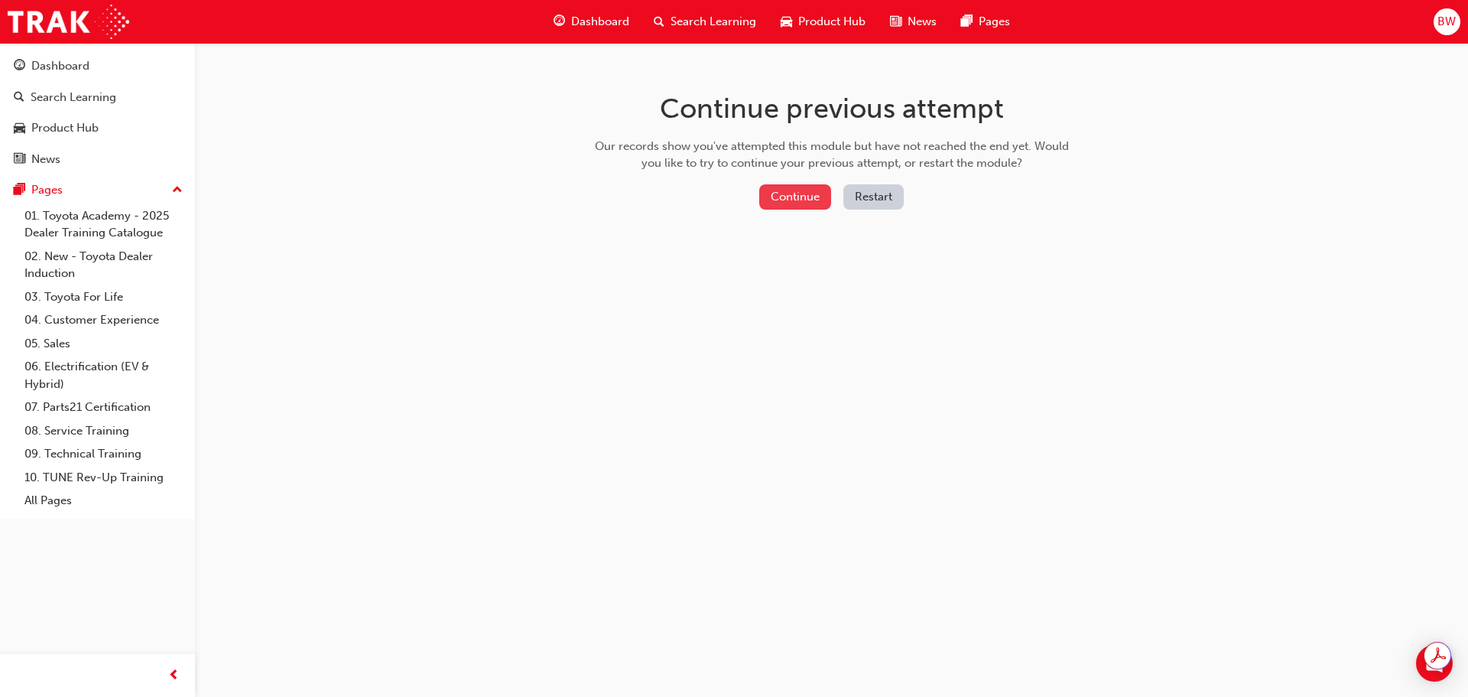
click at [790, 199] on button "Continue" at bounding box center [795, 196] width 72 height 25
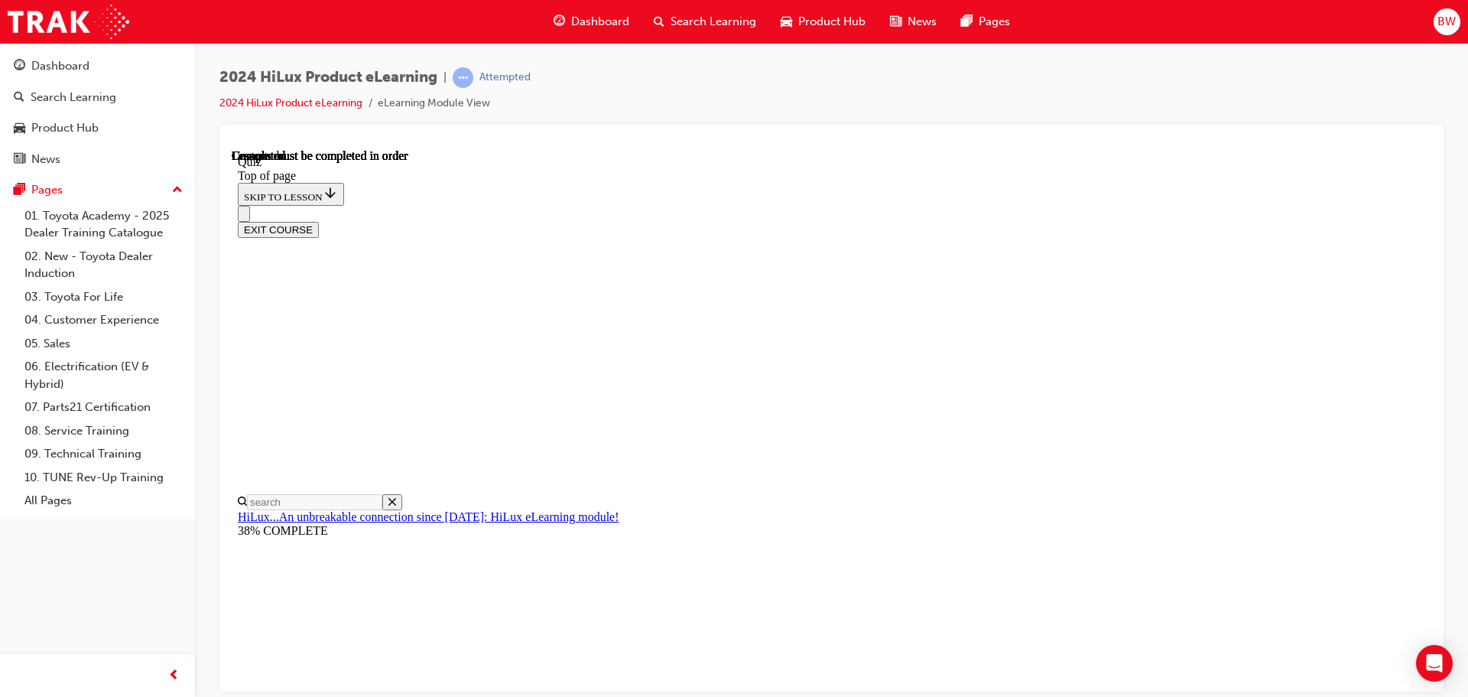
scroll to position [97, 0]
click at [319, 221] on button "EXIT COURSE" at bounding box center [278, 229] width 81 height 16
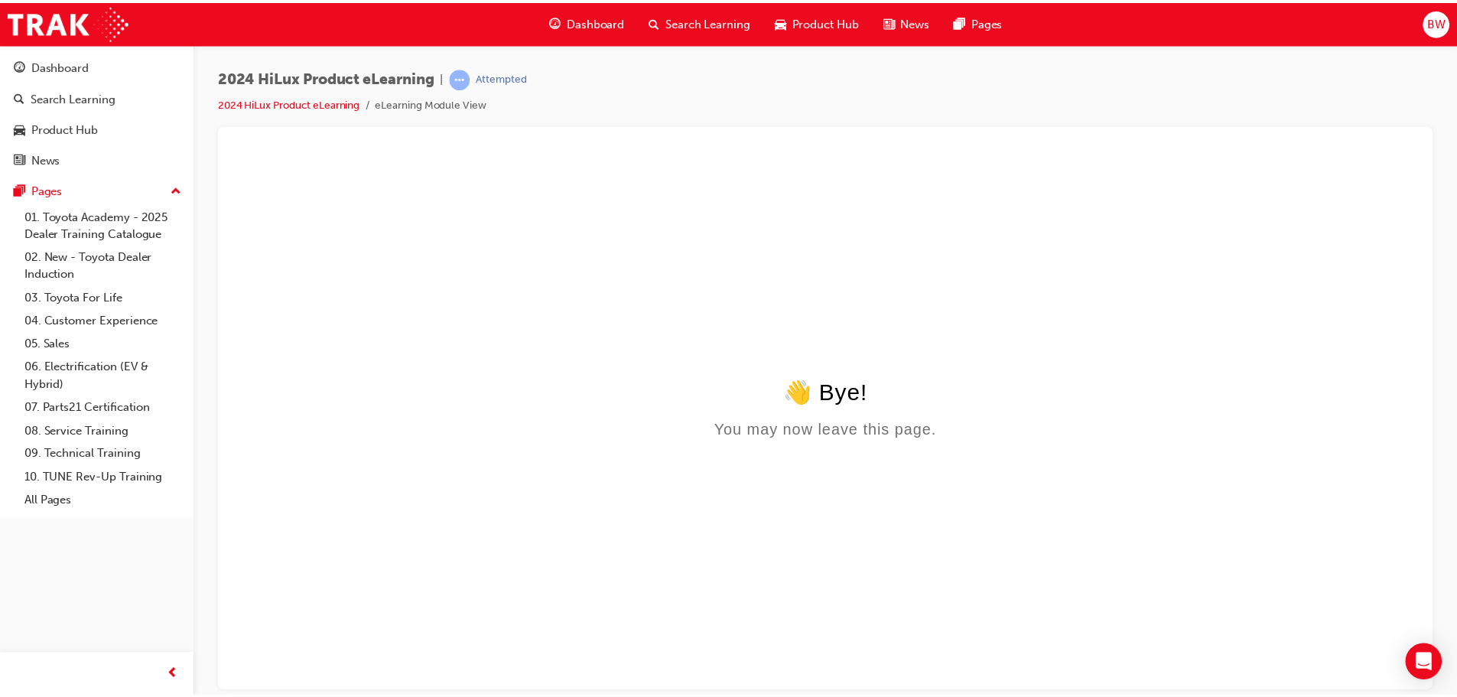
scroll to position [0, 0]
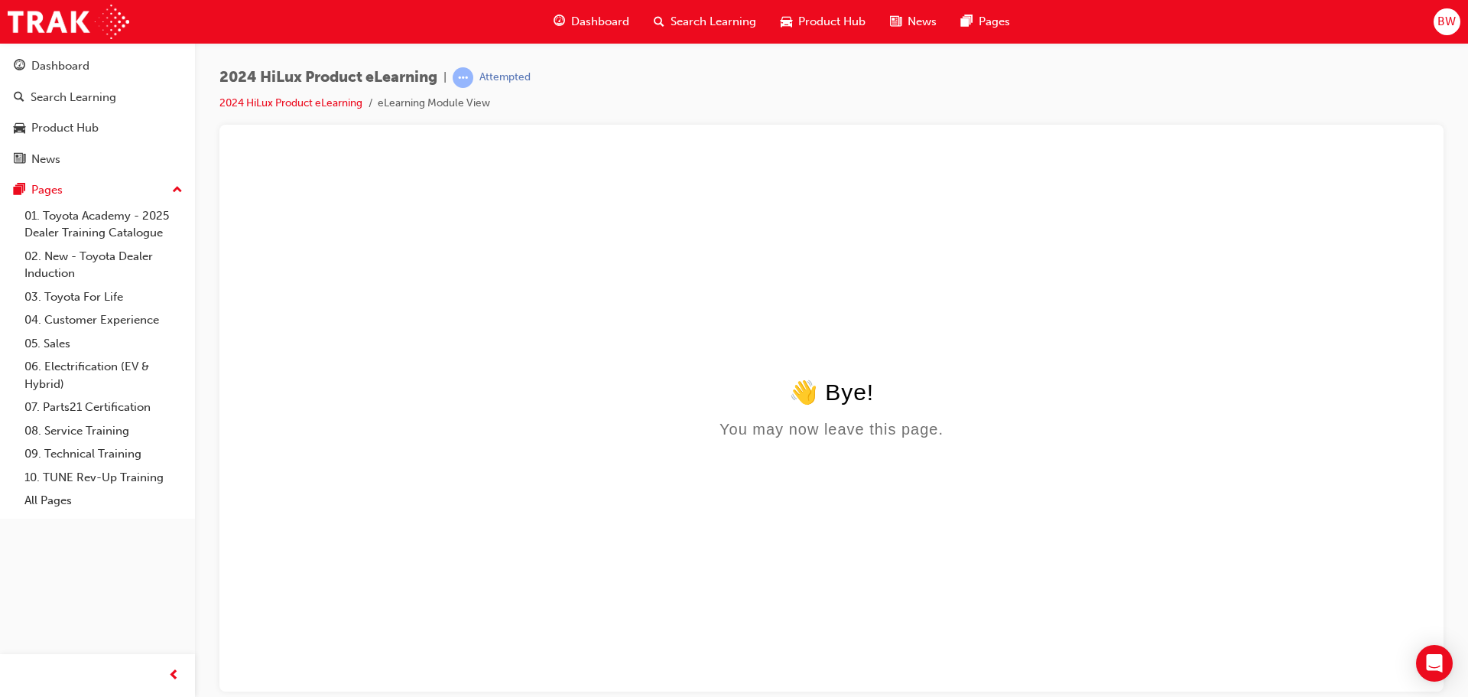
click at [593, 24] on span "Dashboard" at bounding box center [600, 22] width 58 height 18
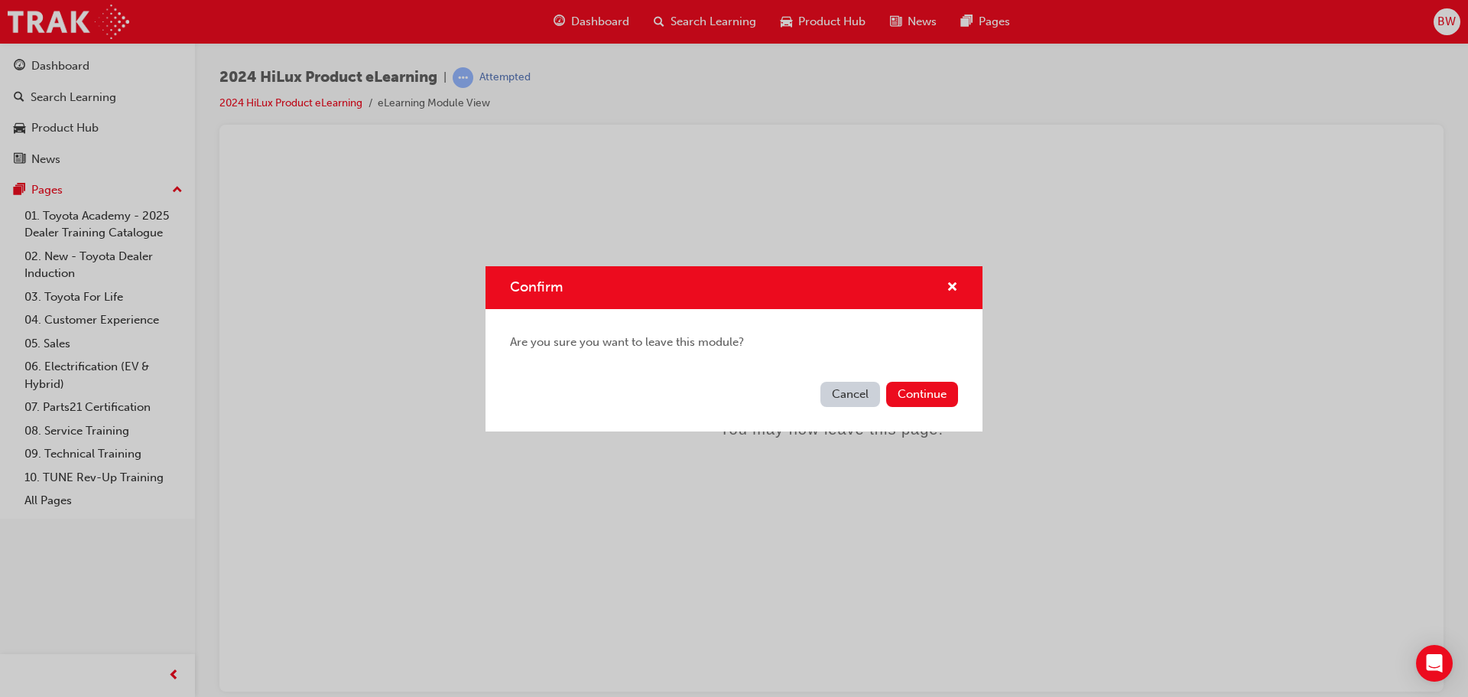
click at [924, 377] on div "Cancel Continue" at bounding box center [734, 403] width 497 height 56
click at [925, 387] on button "Continue" at bounding box center [922, 394] width 72 height 25
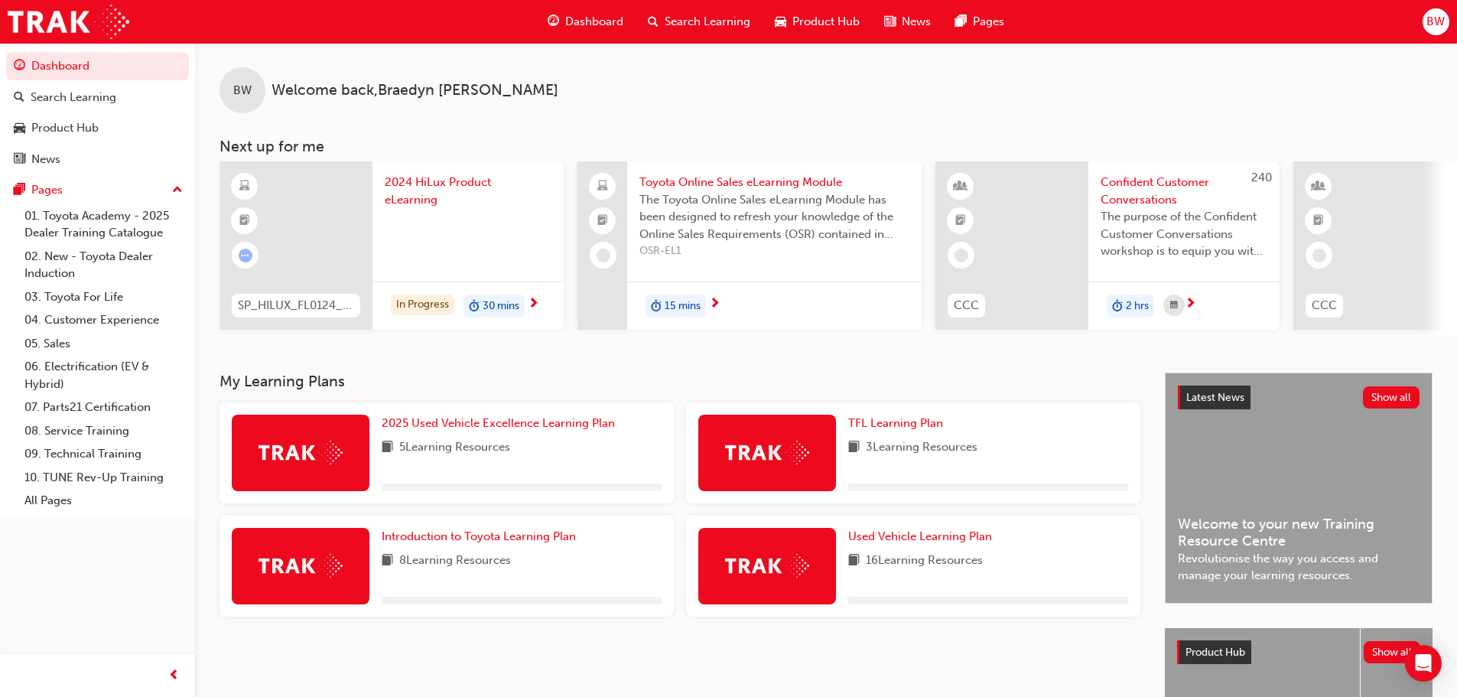
click at [606, 17] on span "Dashboard" at bounding box center [594, 22] width 58 height 18
